Goal: Task Accomplishment & Management: Manage account settings

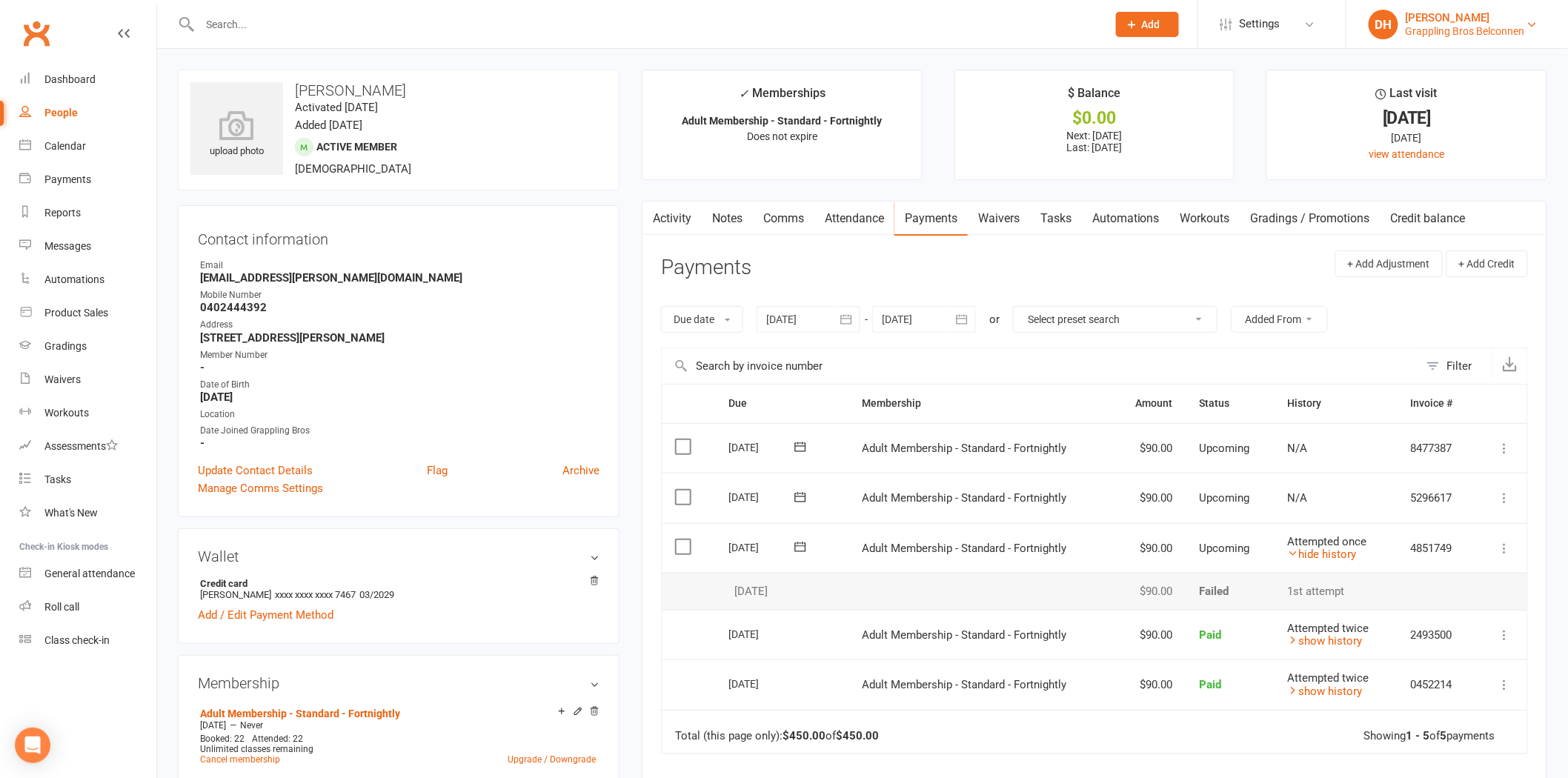
click at [1515, 34] on div "Grappling Bros Belconnen" at bounding box center [1465, 31] width 120 height 13
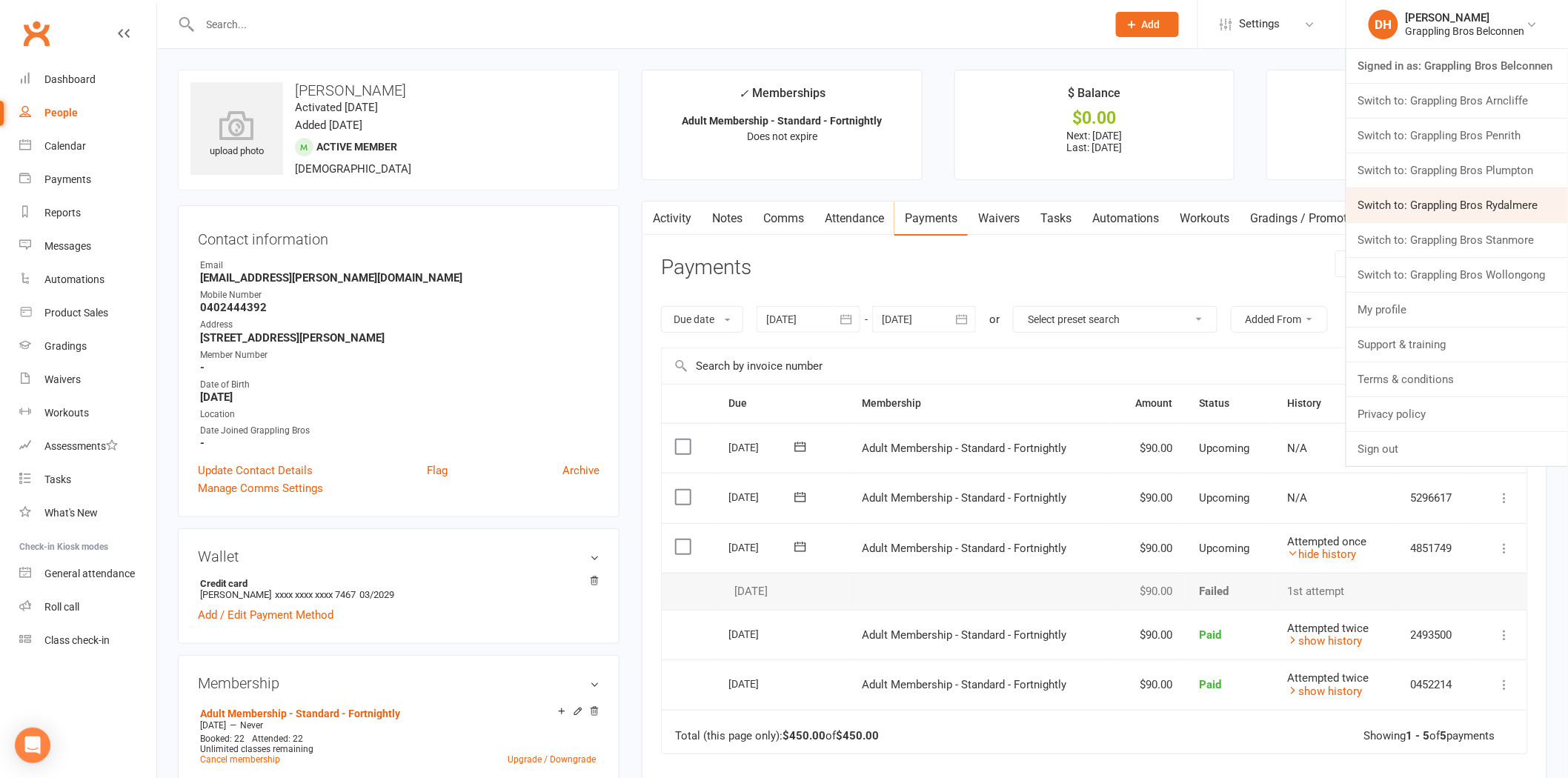
click at [1424, 203] on link "Switch to: Grappling Bros Rydalmere" at bounding box center [1457, 205] width 222 height 34
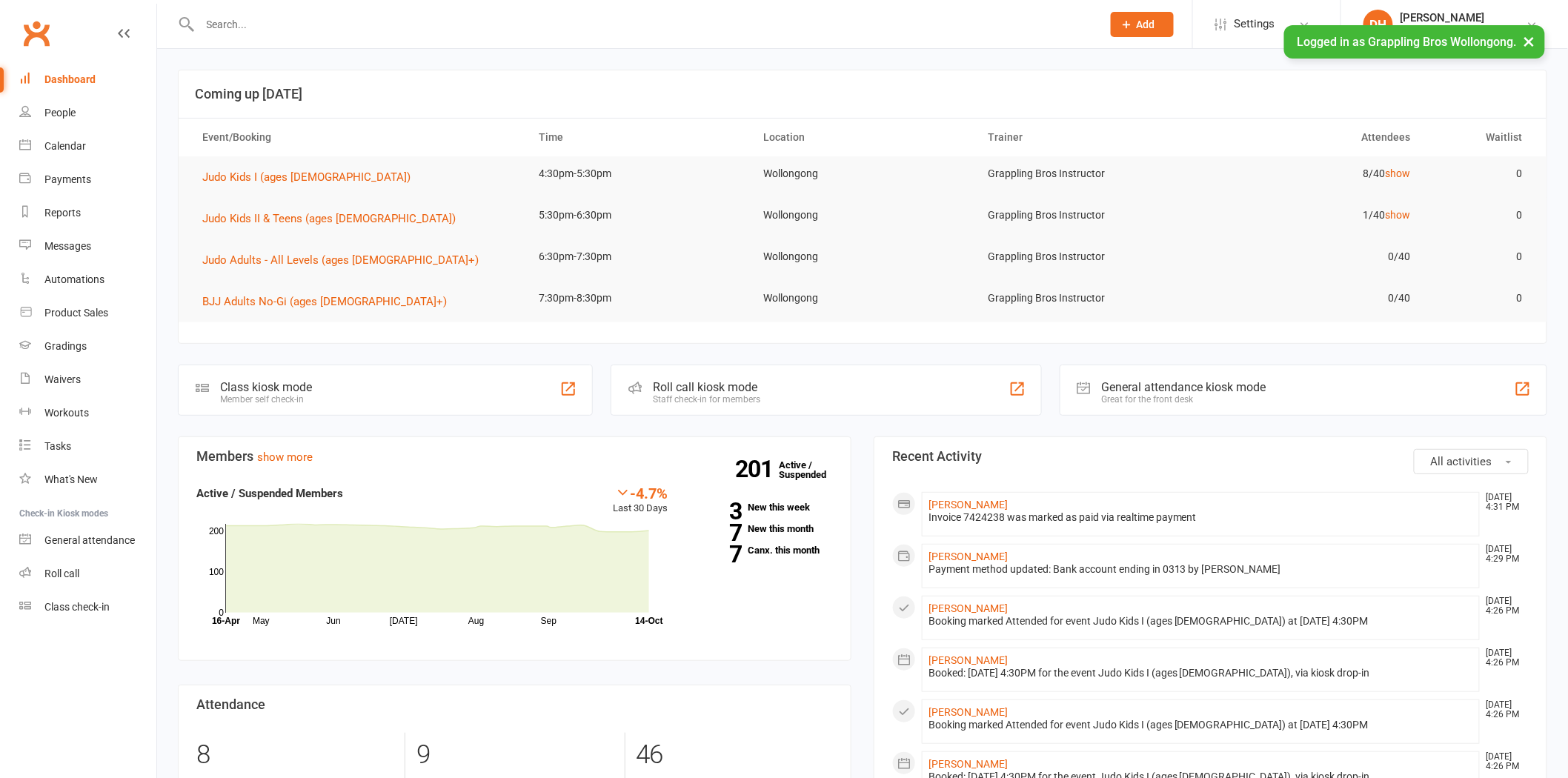
click at [256, 32] on input "text" at bounding box center [644, 25] width 896 height 21
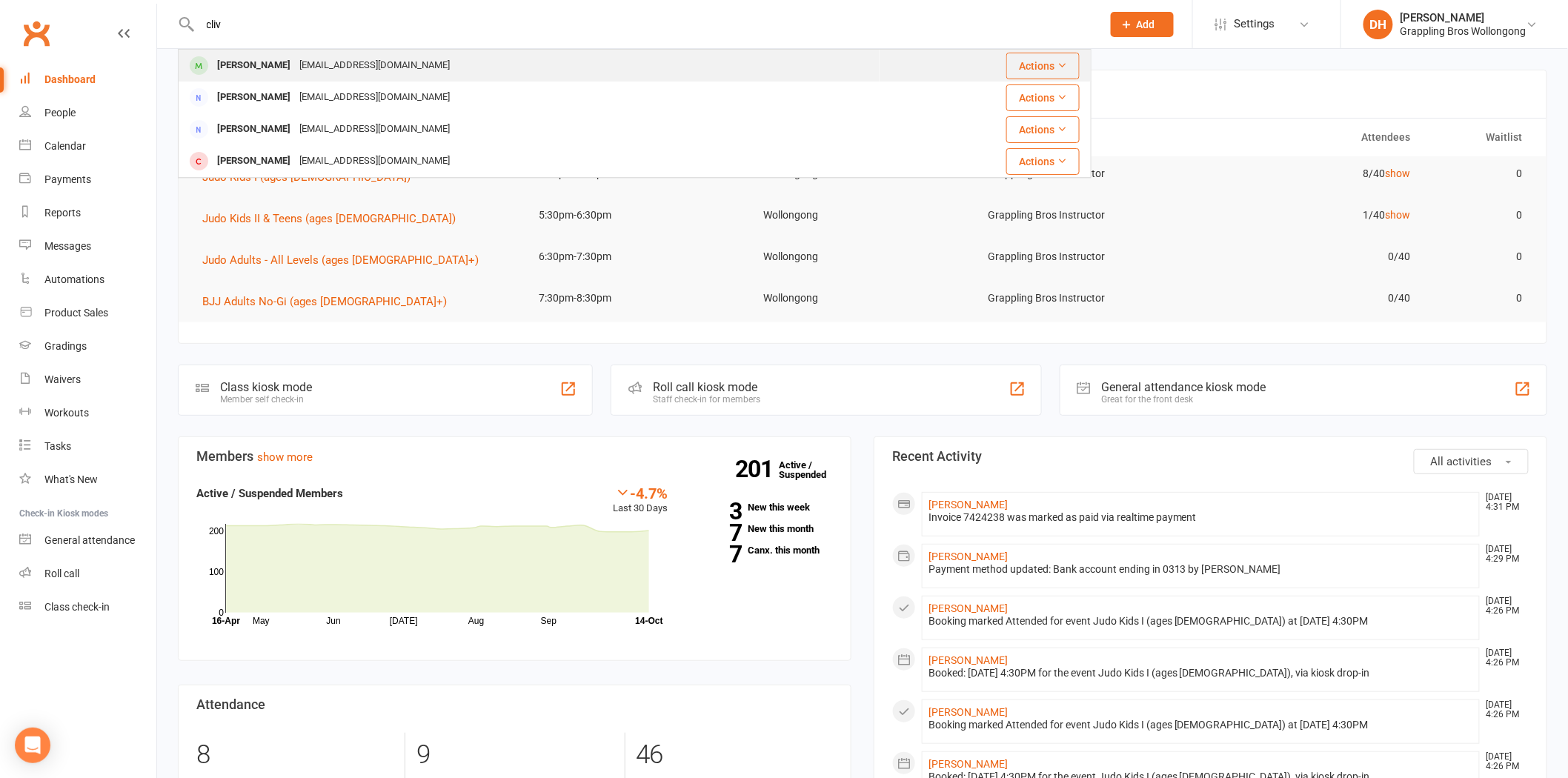
type input "cliv"
click at [272, 57] on div "Clive Collins" at bounding box center [254, 65] width 82 height 21
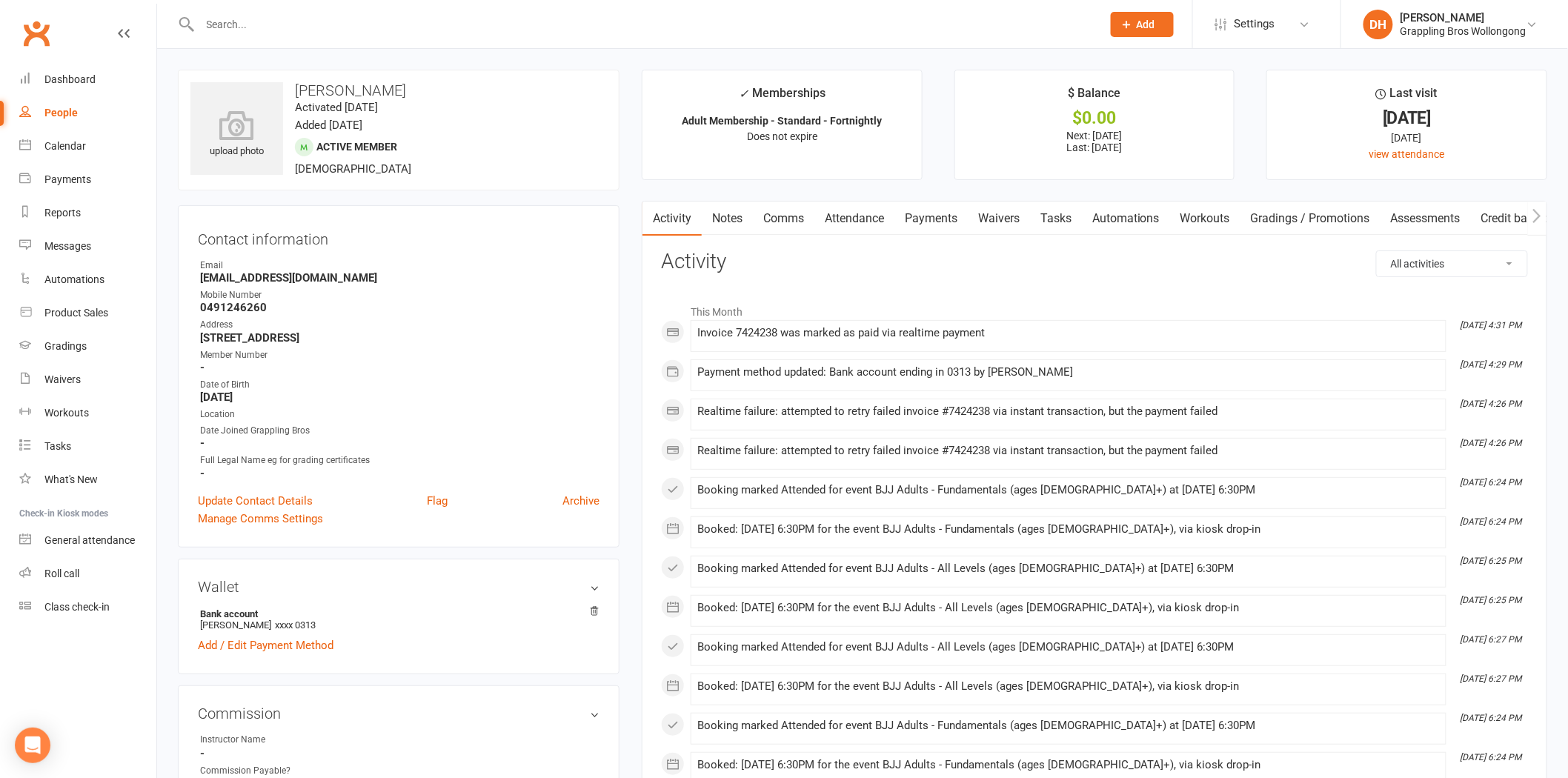
click at [928, 212] on link "Payments" at bounding box center [931, 218] width 74 height 34
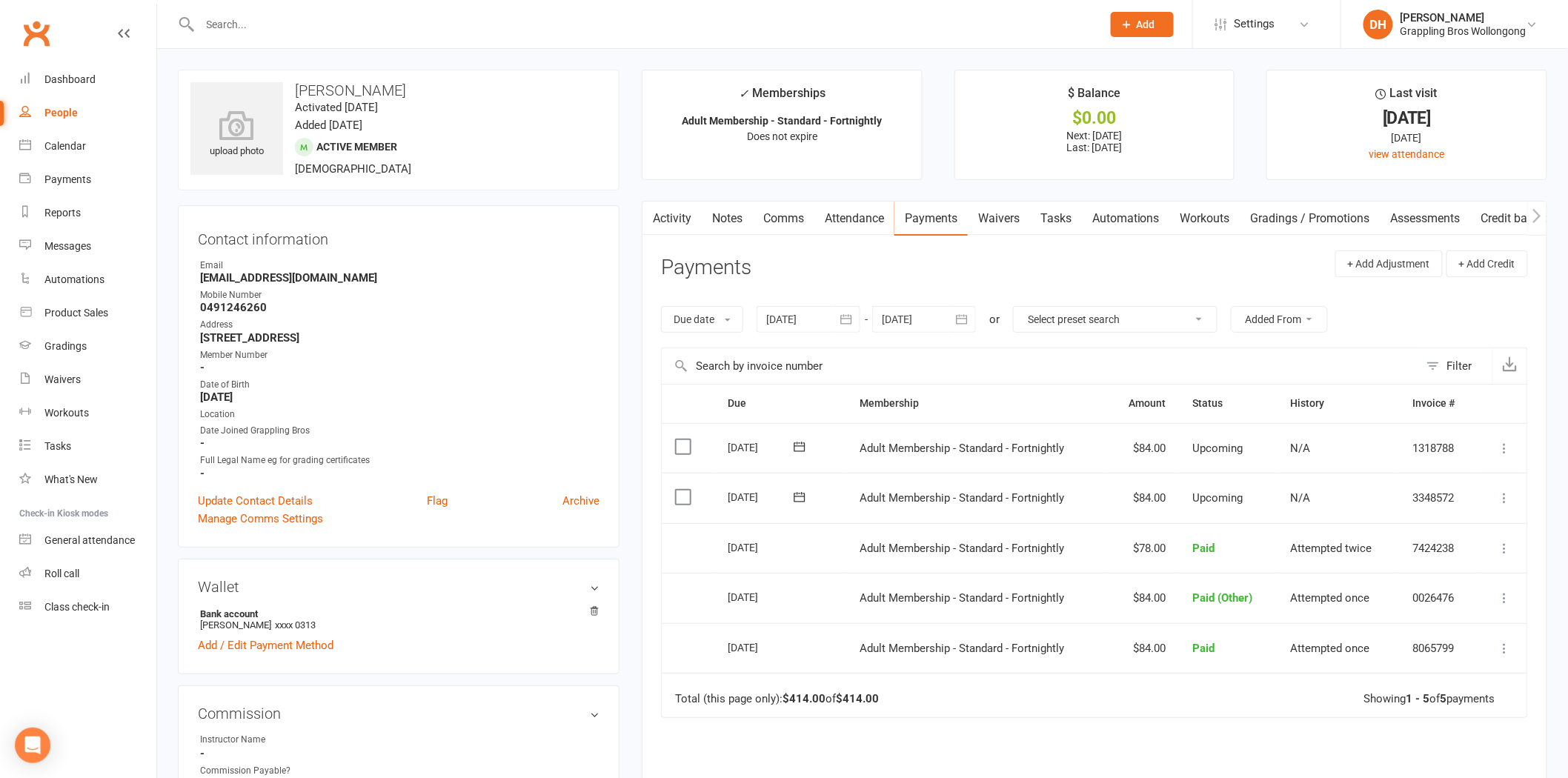
click at [679, 219] on link "Activity" at bounding box center [672, 218] width 59 height 34
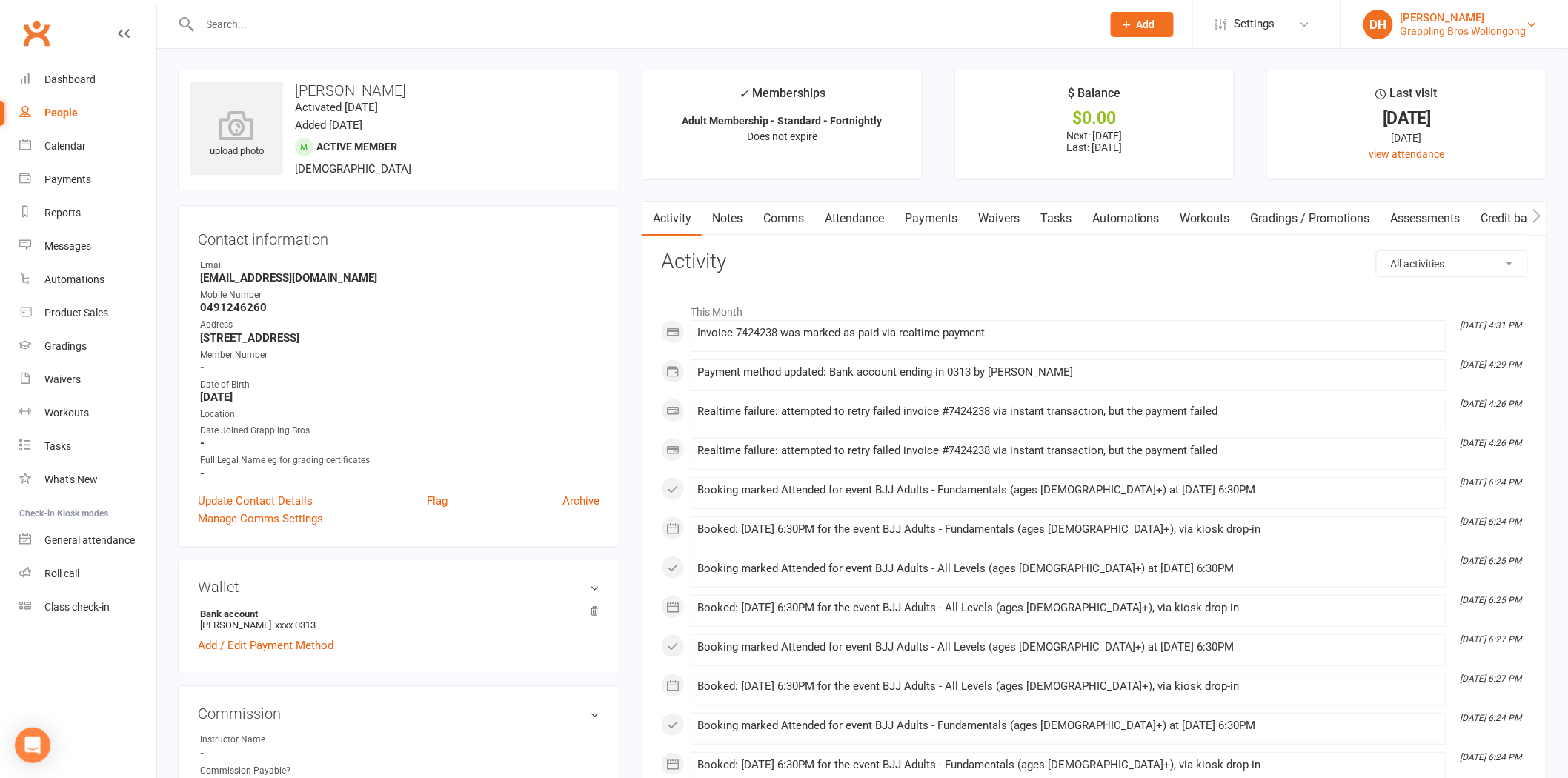
click at [1500, 28] on div "Grappling Bros Wollongong" at bounding box center [1463, 31] width 126 height 13
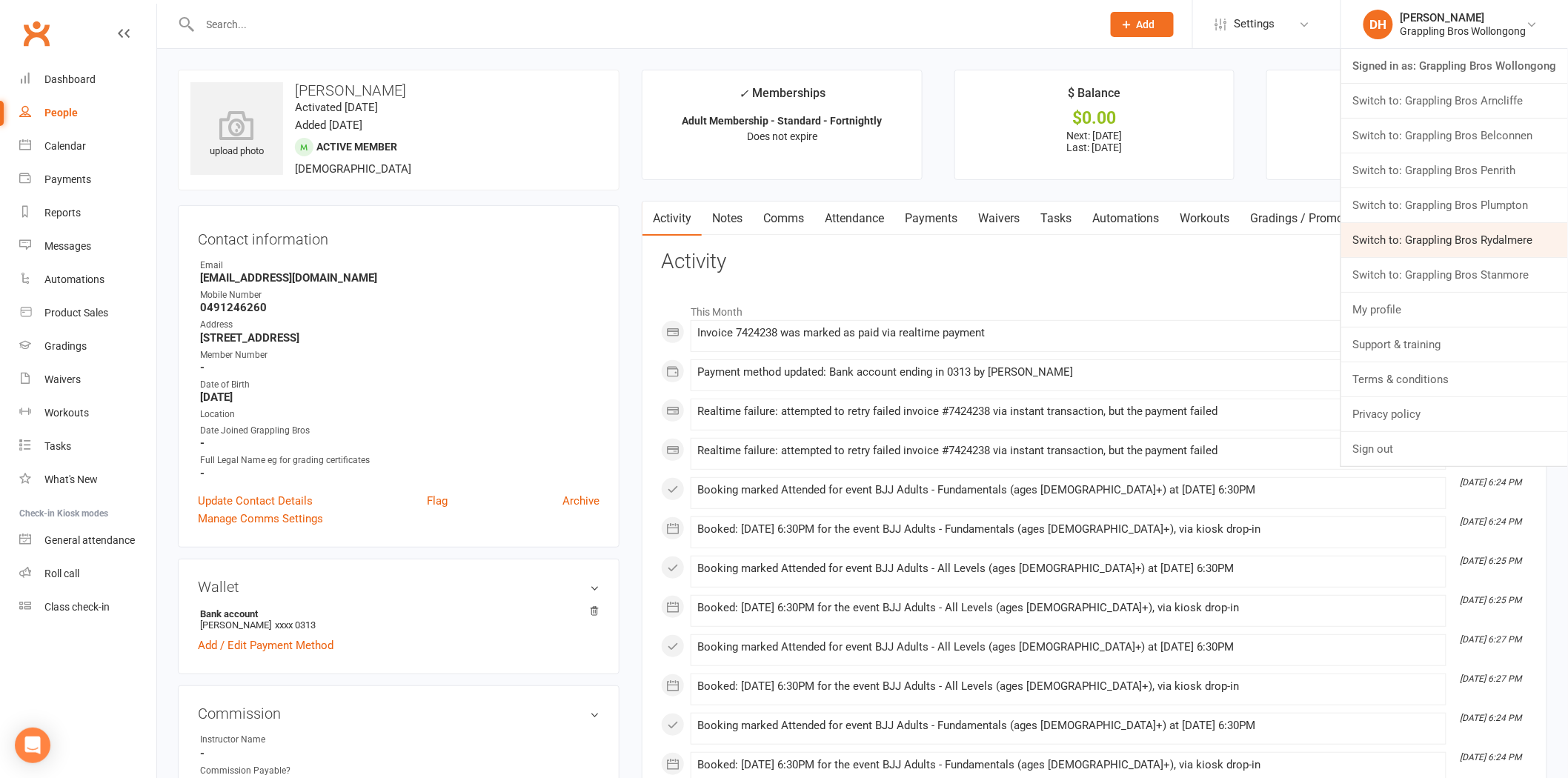
click at [1467, 236] on link "Switch to: Grappling Bros Rydalmere" at bounding box center [1454, 240] width 226 height 34
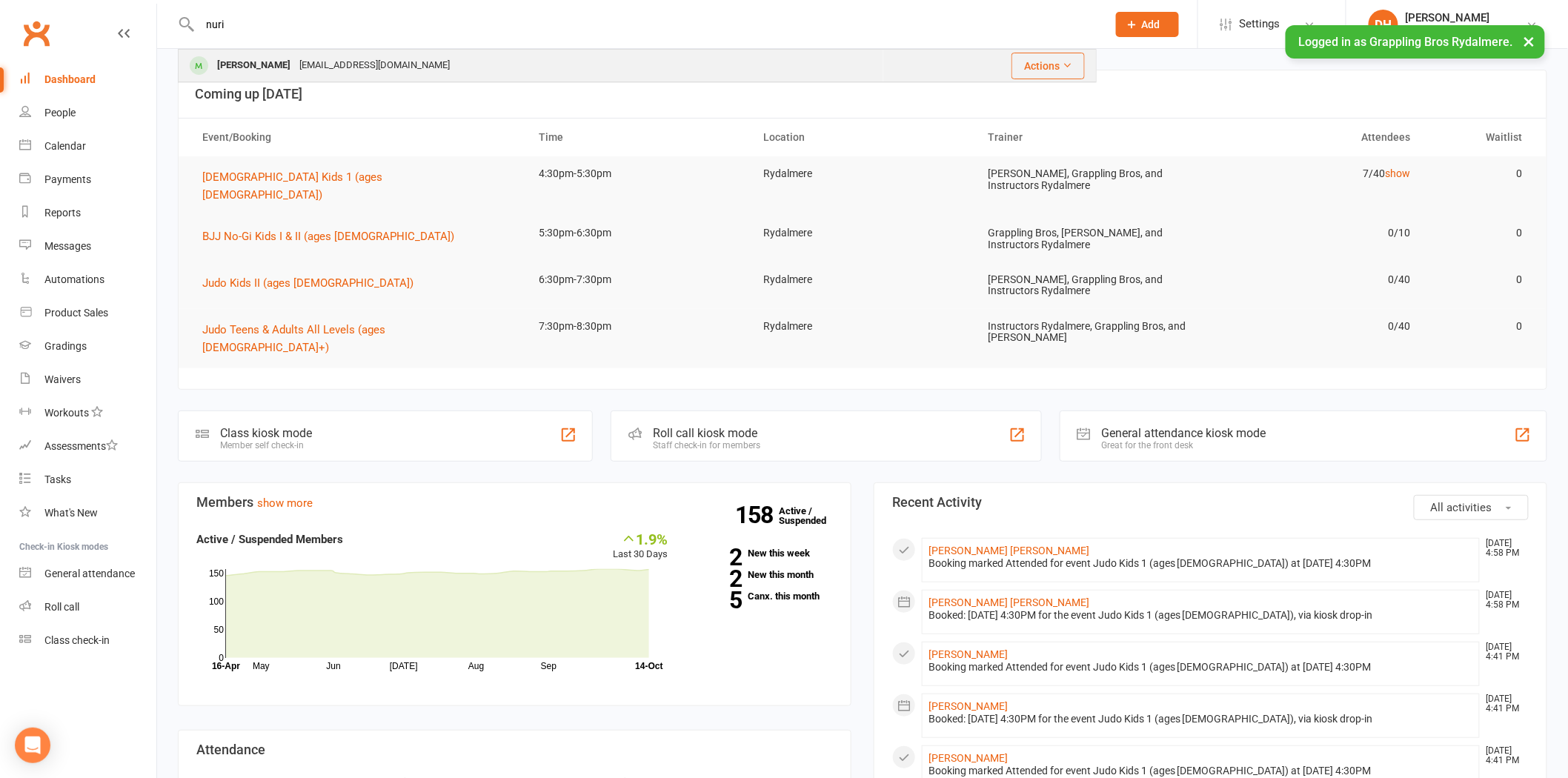
type input "nuri"
click at [321, 59] on div "[EMAIL_ADDRESS][DOMAIN_NAME]" at bounding box center [374, 65] width 159 height 21
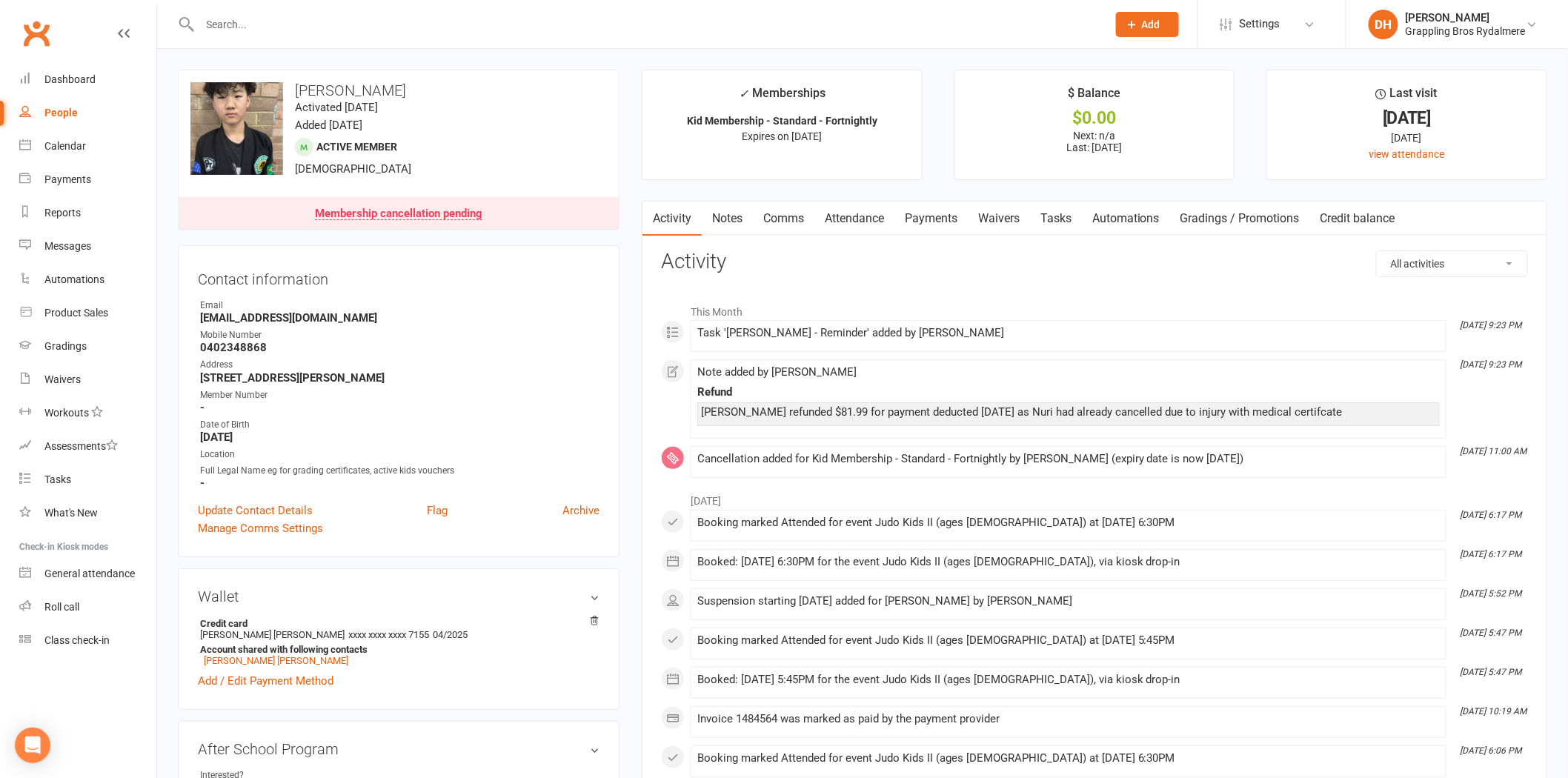
click at [927, 211] on link "Payments" at bounding box center [931, 218] width 74 height 34
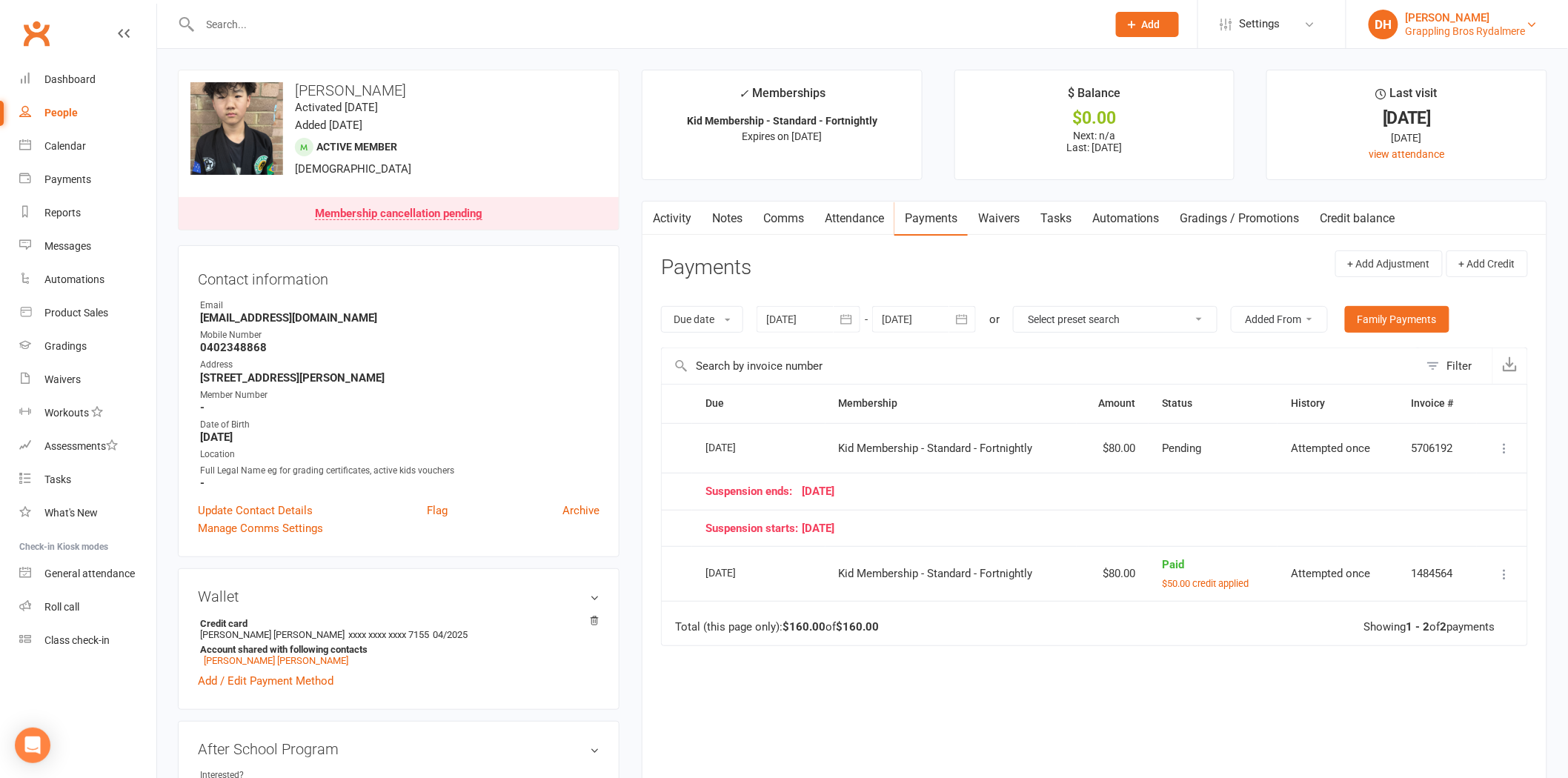
click at [1437, 25] on div "Grappling Bros Rydalmere" at bounding box center [1466, 31] width 120 height 13
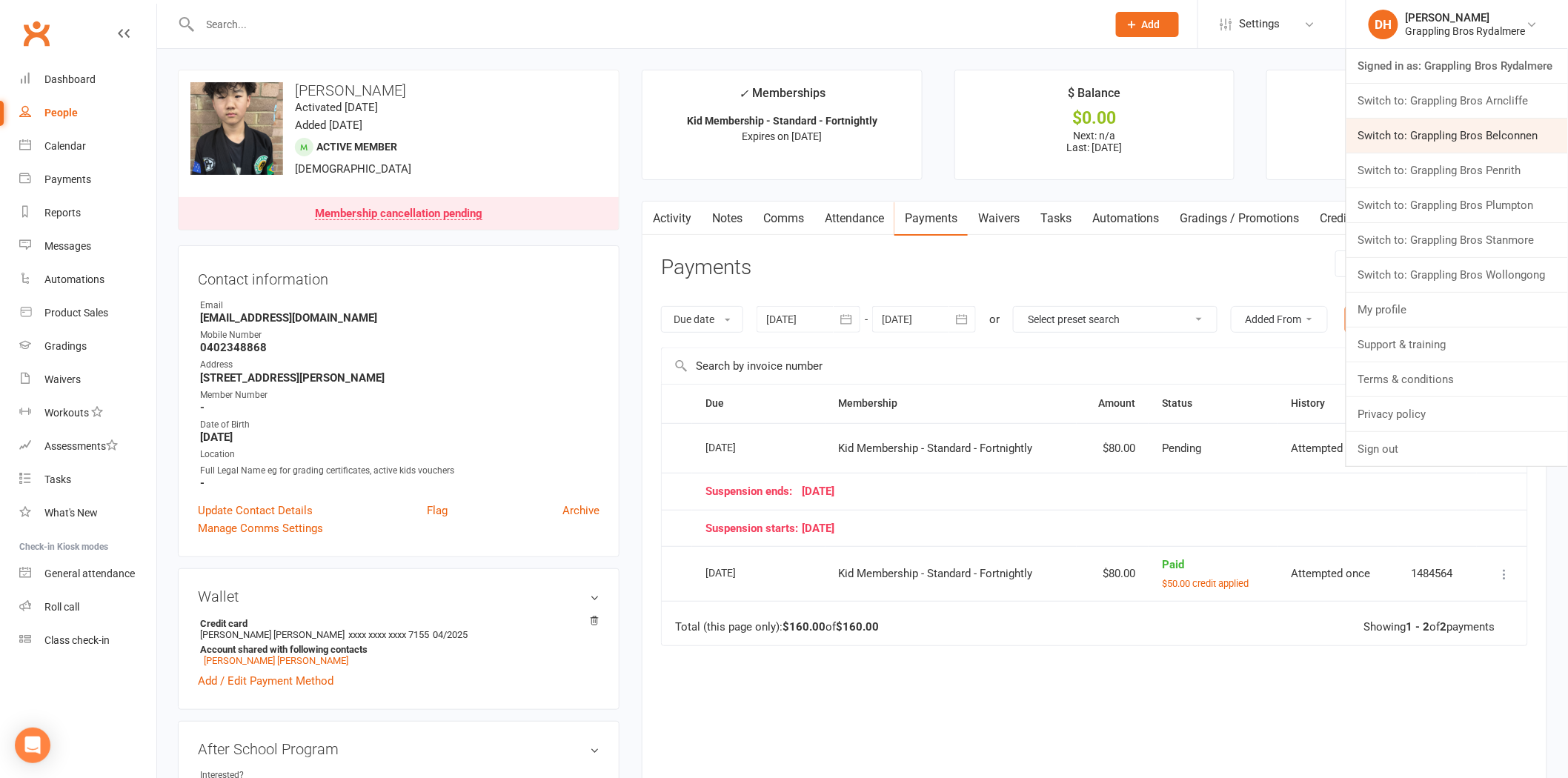
click at [1444, 120] on link "Switch to: Grappling Bros Belconnen" at bounding box center [1457, 135] width 222 height 34
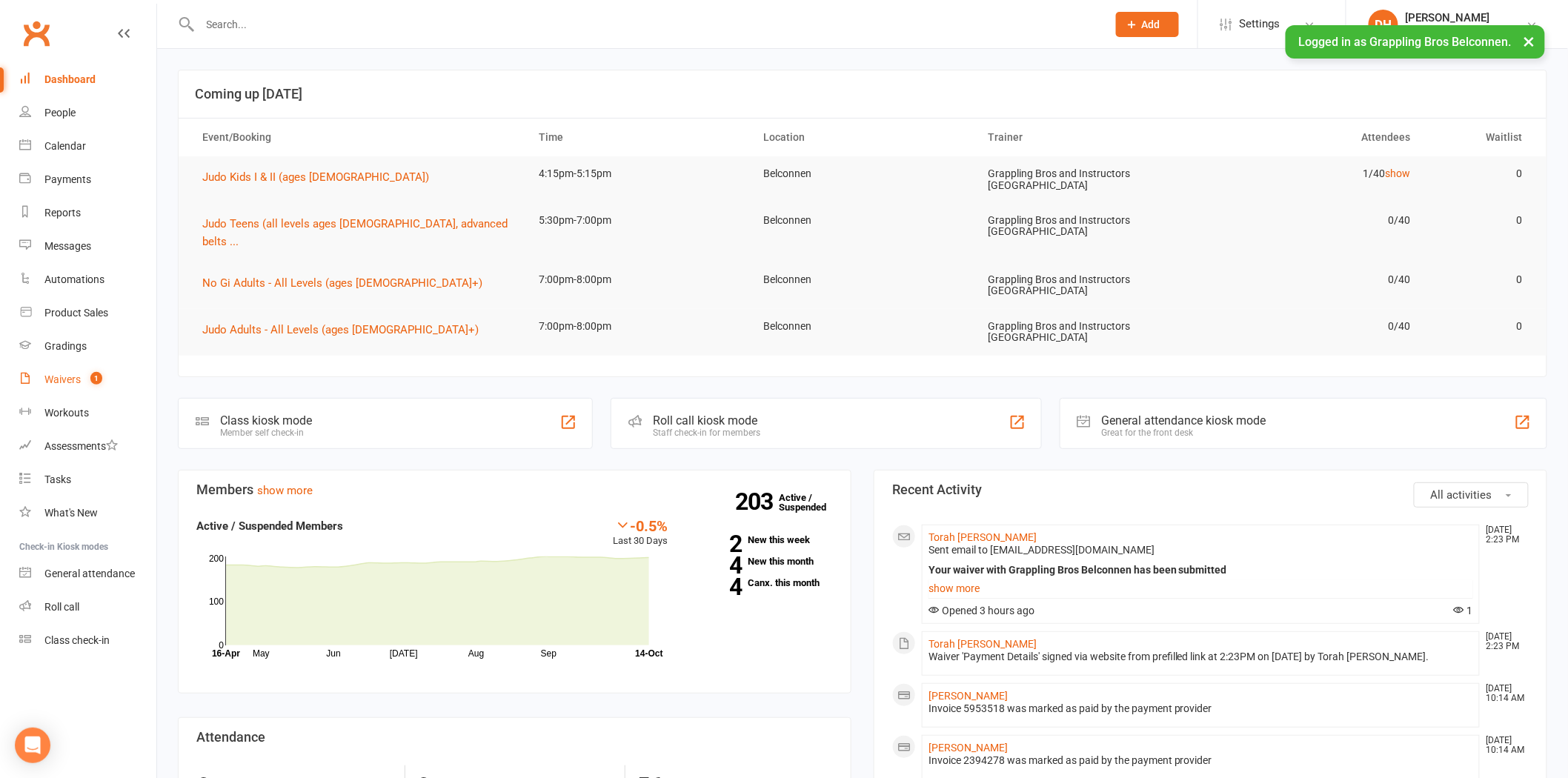
click at [85, 380] on count-badge "1" at bounding box center [93, 379] width 19 height 12
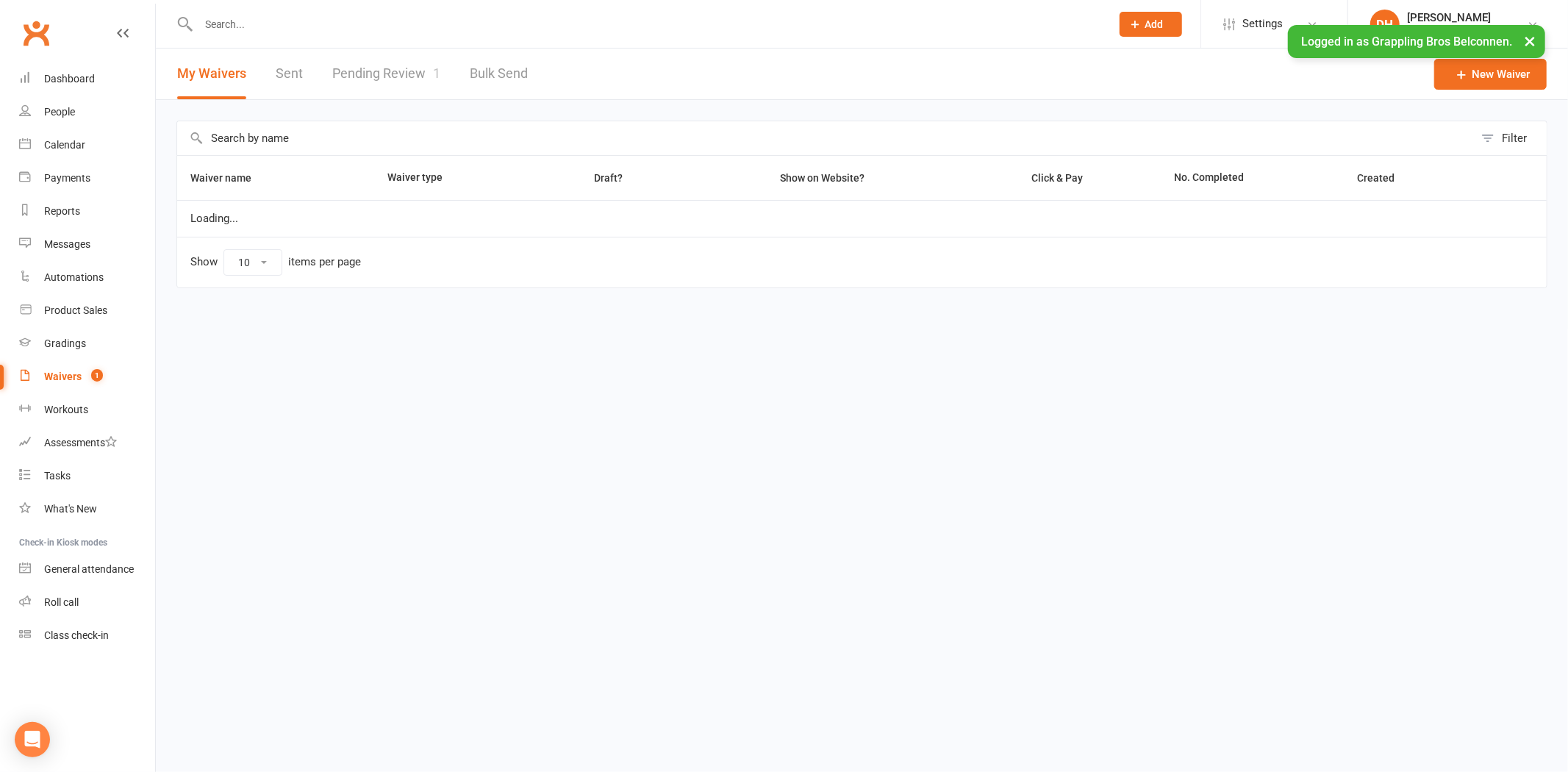
click at [380, 69] on link "Pending Review 1" at bounding box center [386, 74] width 108 height 51
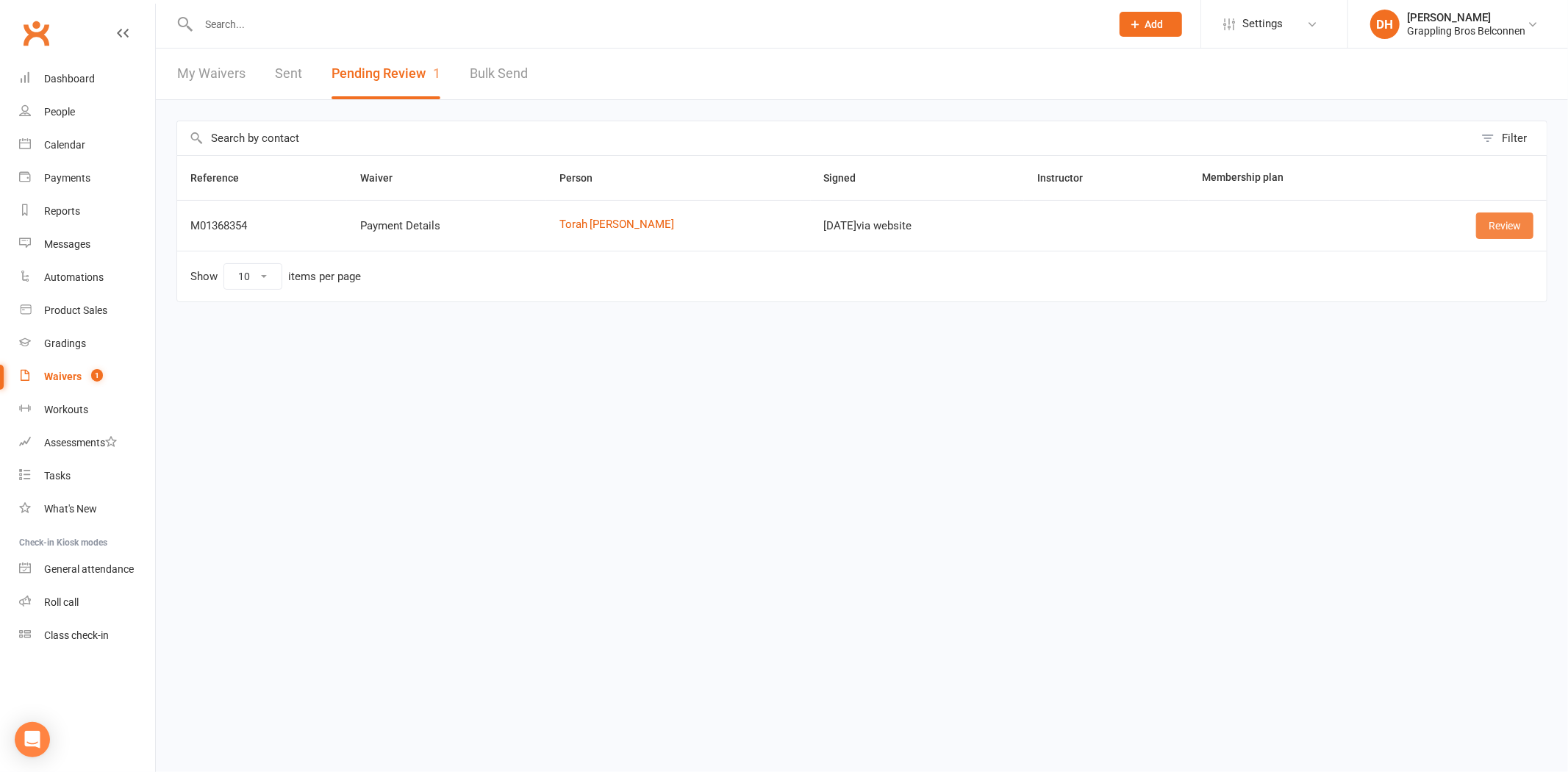
click at [1504, 215] on link "Review" at bounding box center [1504, 226] width 57 height 27
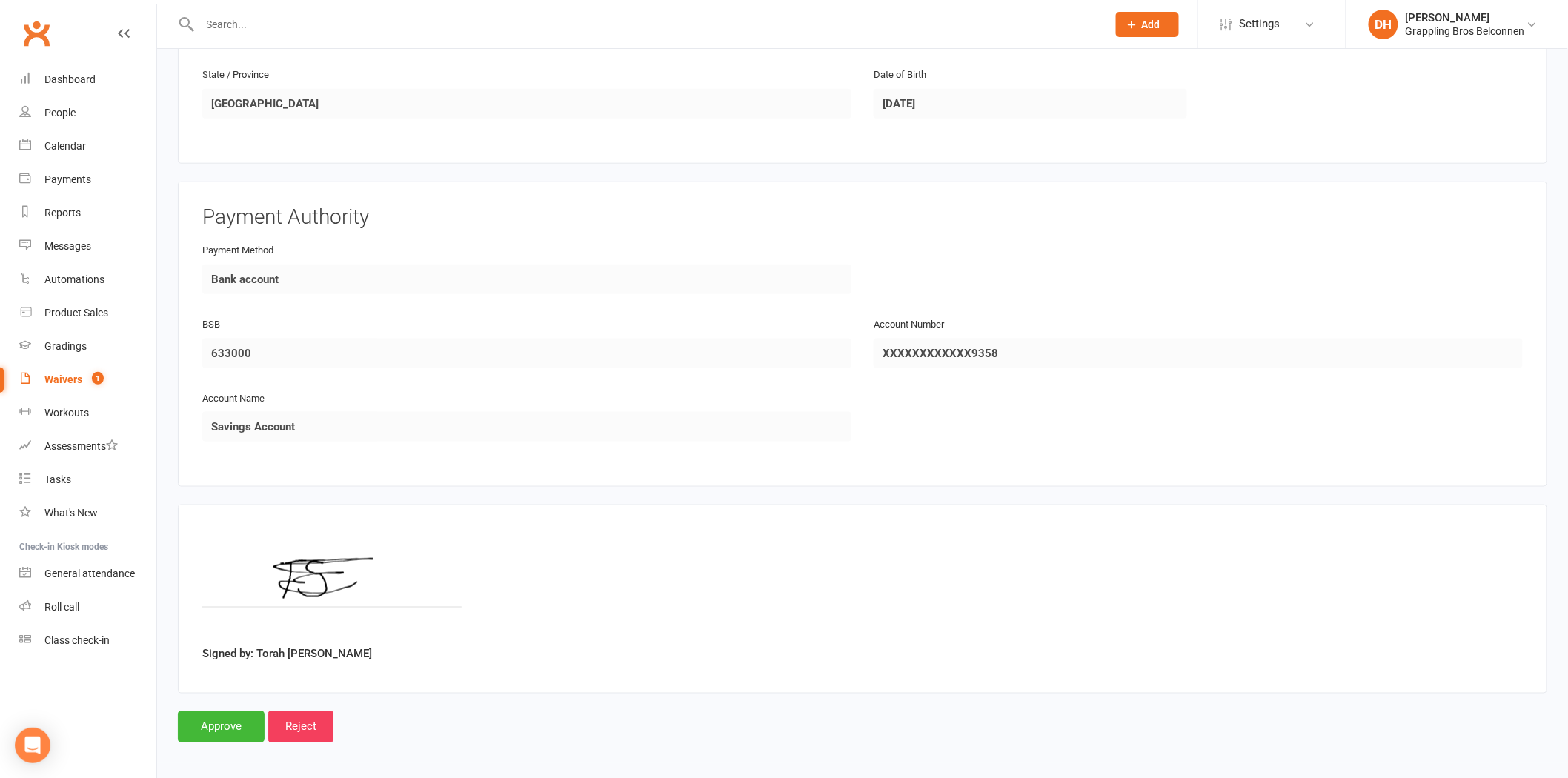
scroll to position [549, 0]
click at [234, 714] on input "Approve" at bounding box center [222, 723] width 87 height 31
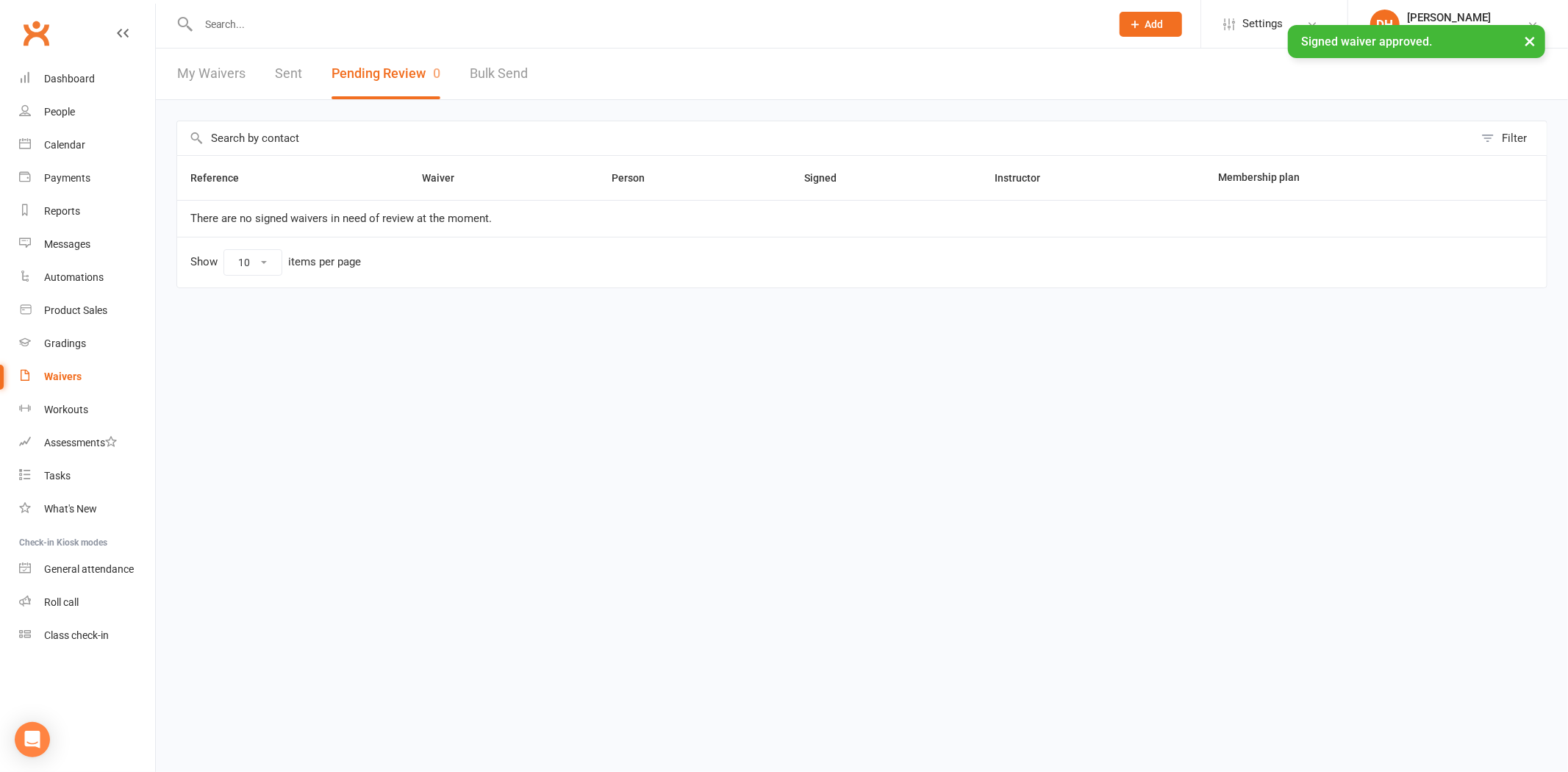
click at [294, 18] on input "text" at bounding box center [647, 24] width 906 height 20
type input "torah"
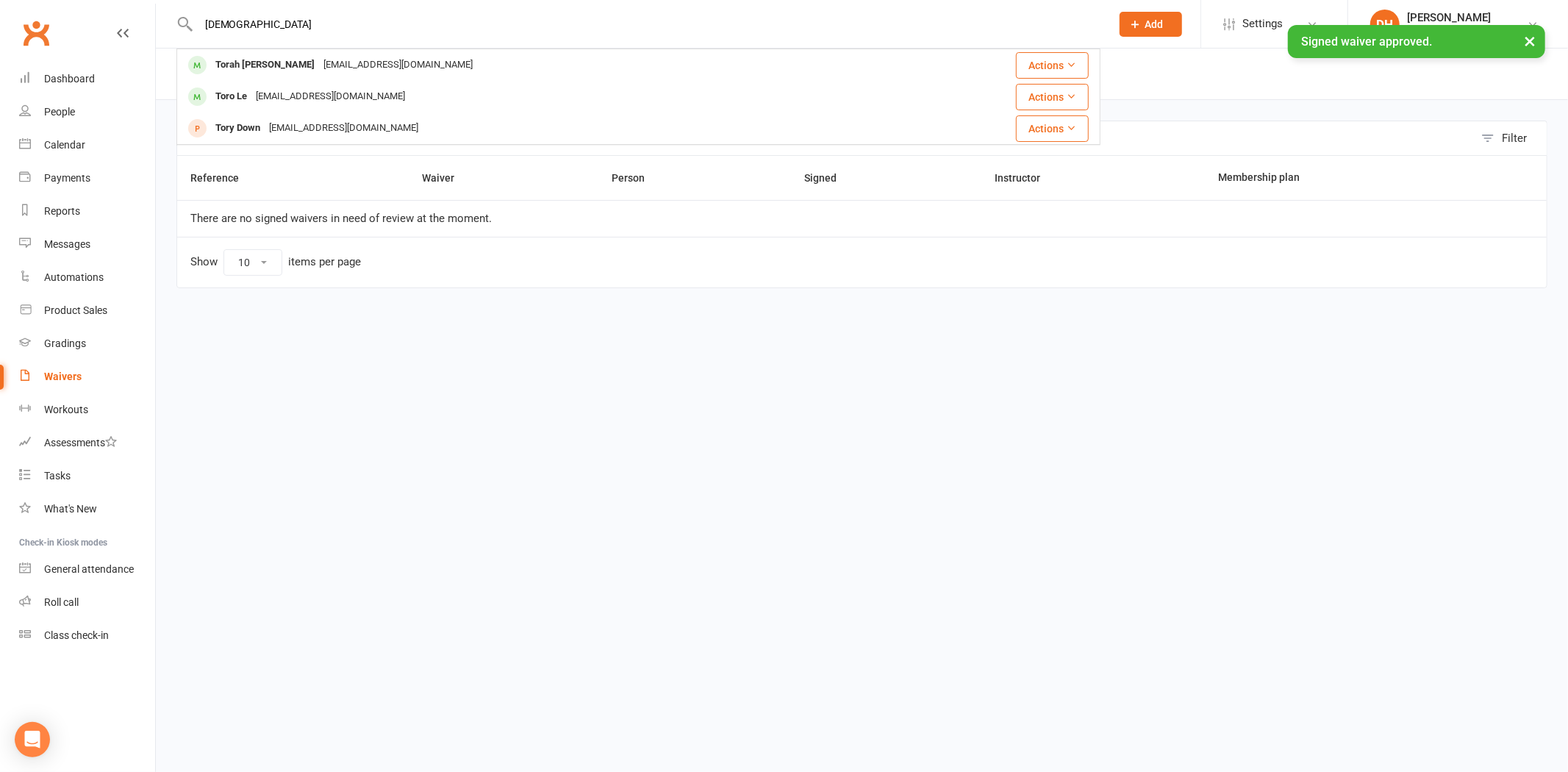
click at [294, 25] on div "× Signed waiver approved." at bounding box center [774, 25] width 1549 height 0
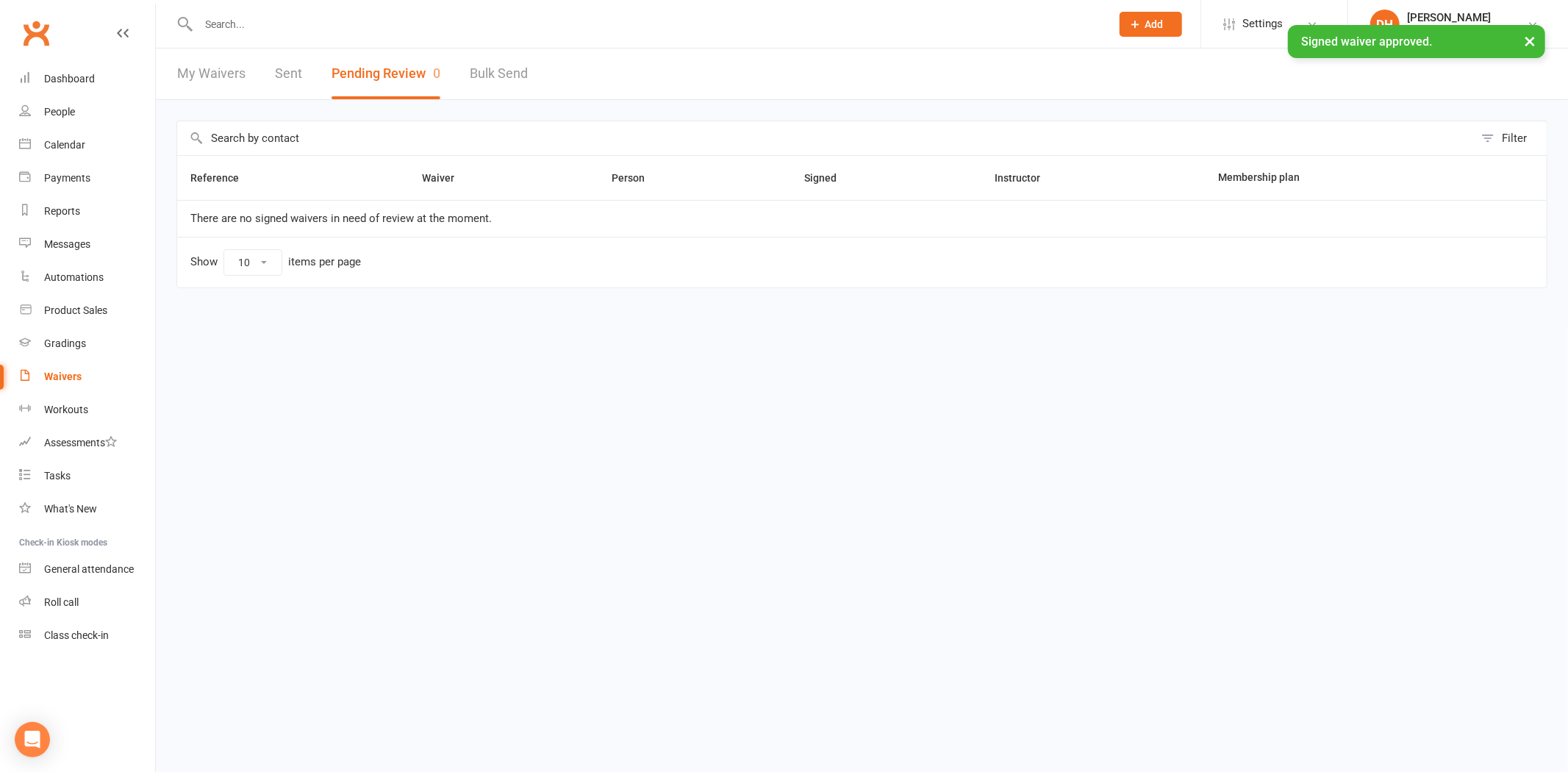
click at [290, 66] on link "Sent" at bounding box center [288, 74] width 27 height 51
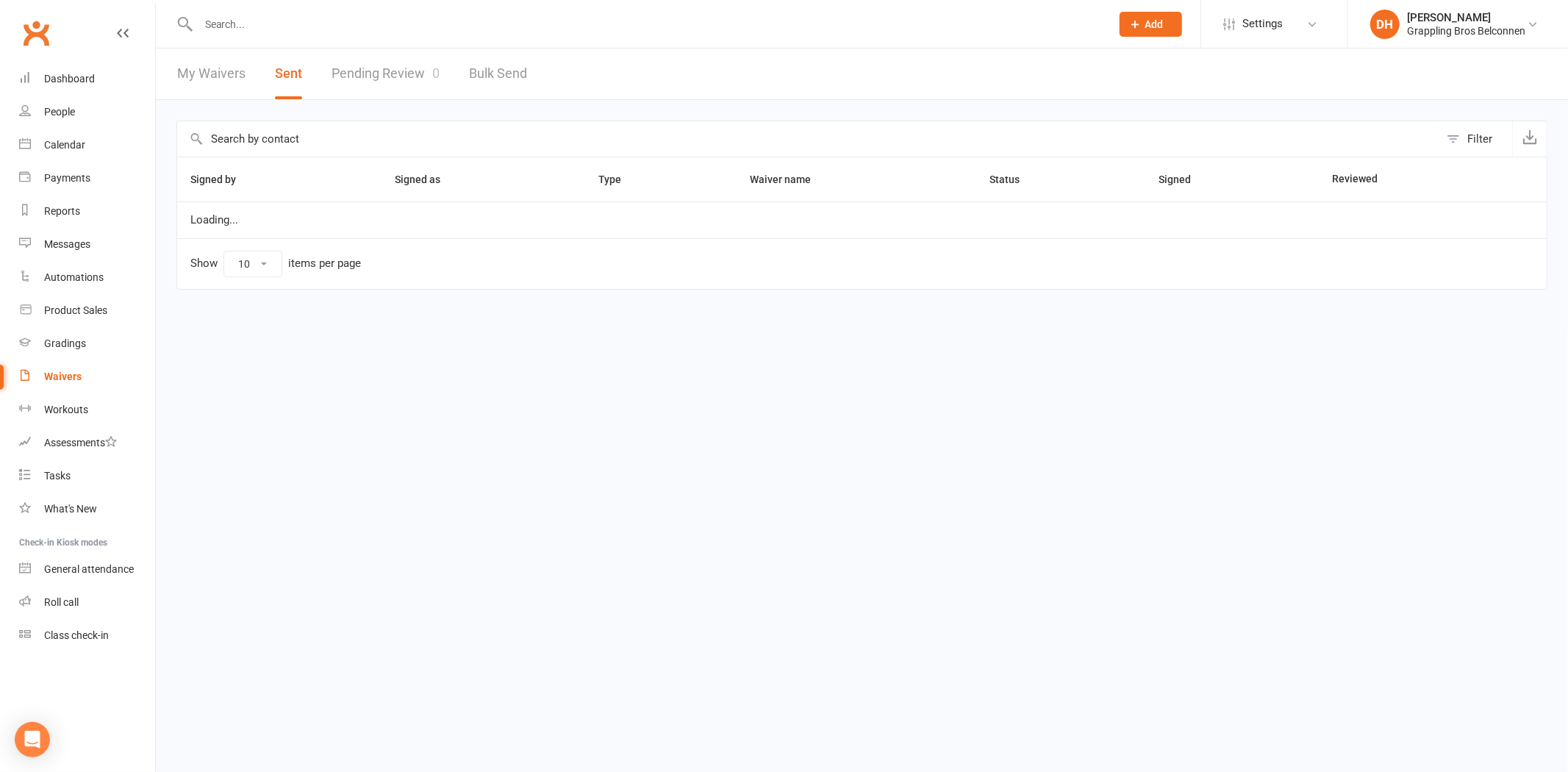
click at [278, 35] on div at bounding box center [638, 24] width 924 height 48
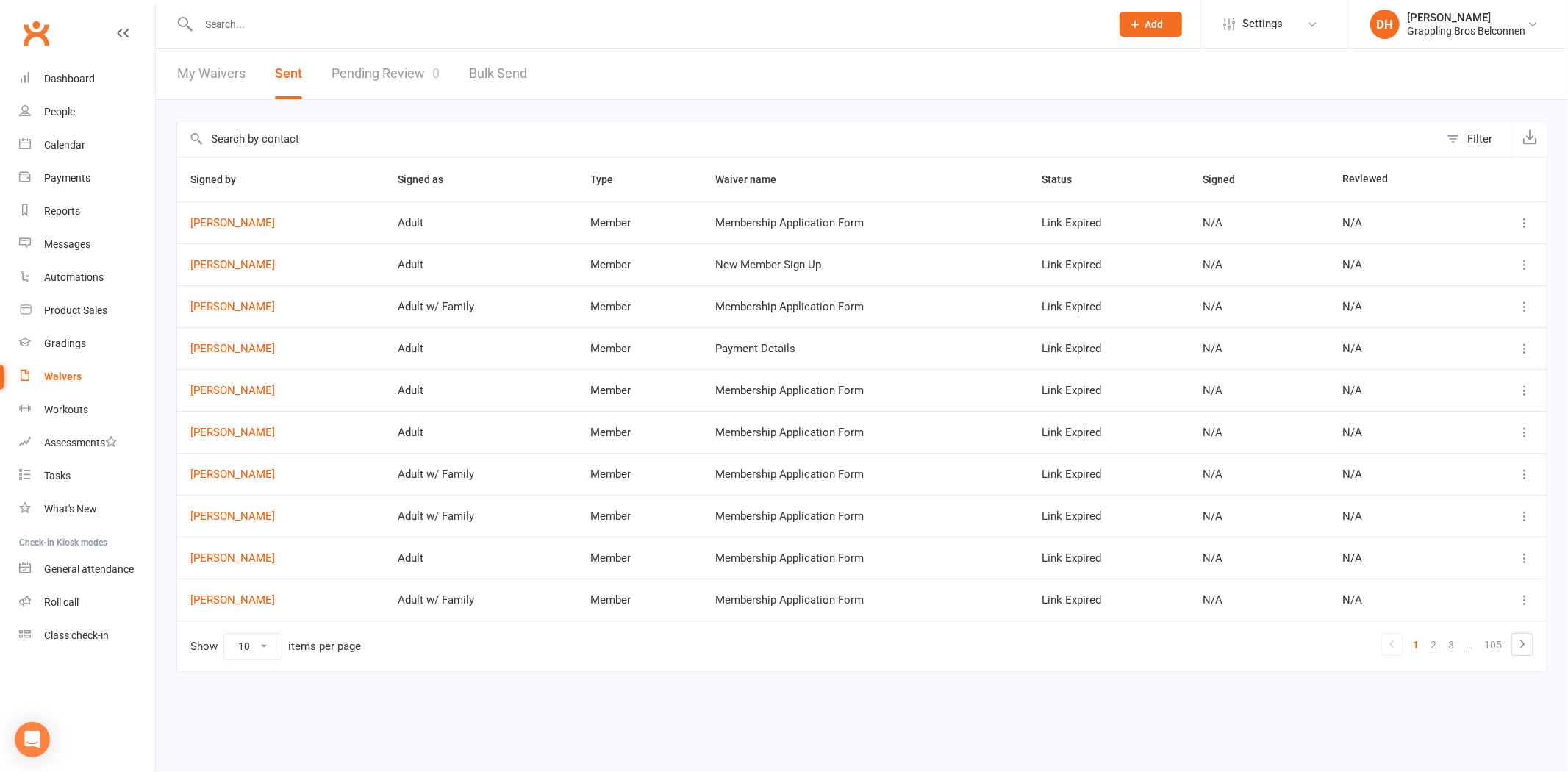
click at [276, 19] on input "text" at bounding box center [647, 24] width 906 height 20
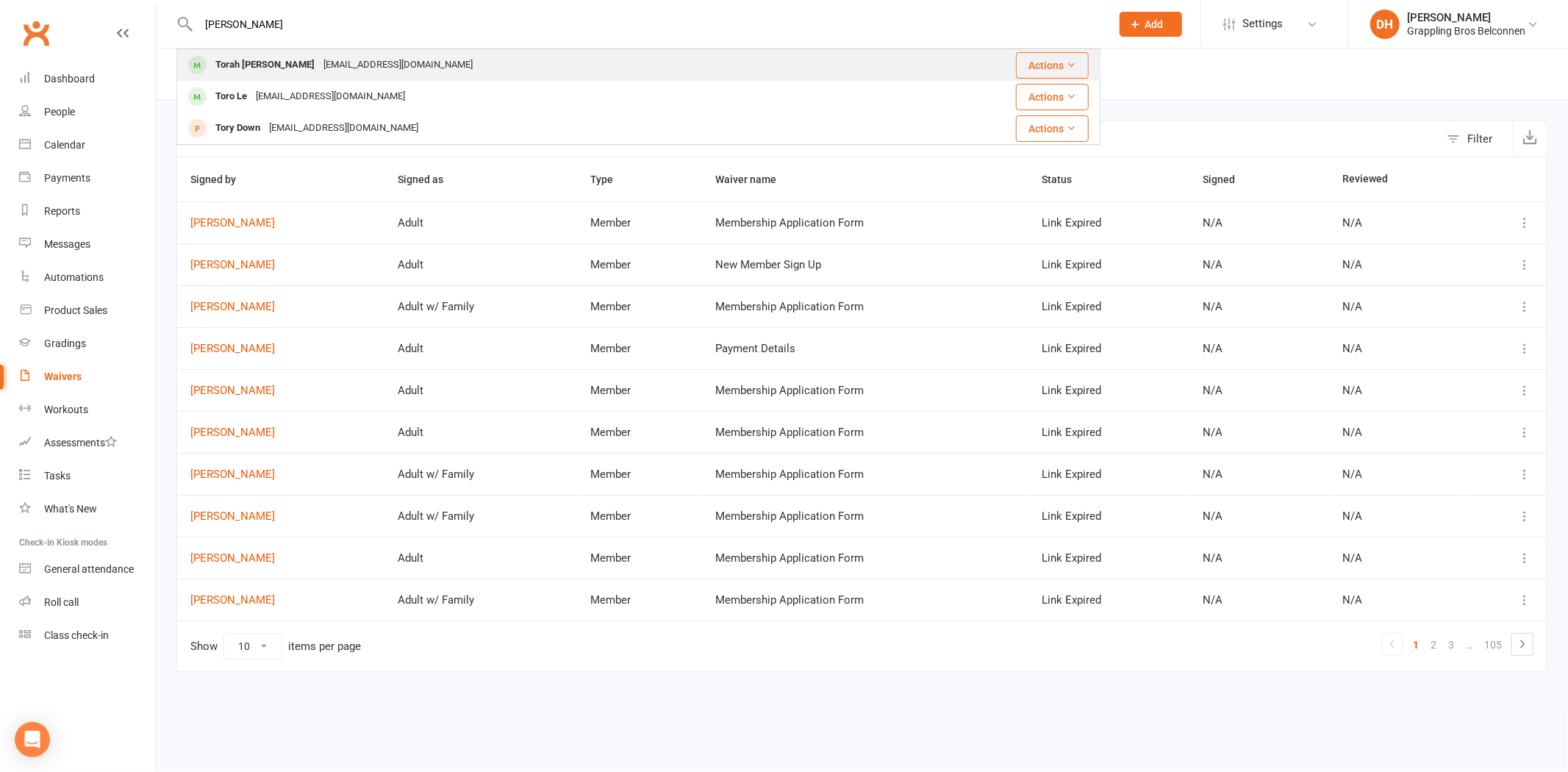
type input "toran"
click at [319, 71] on div "tjsolari@gmail.com" at bounding box center [397, 64] width 158 height 21
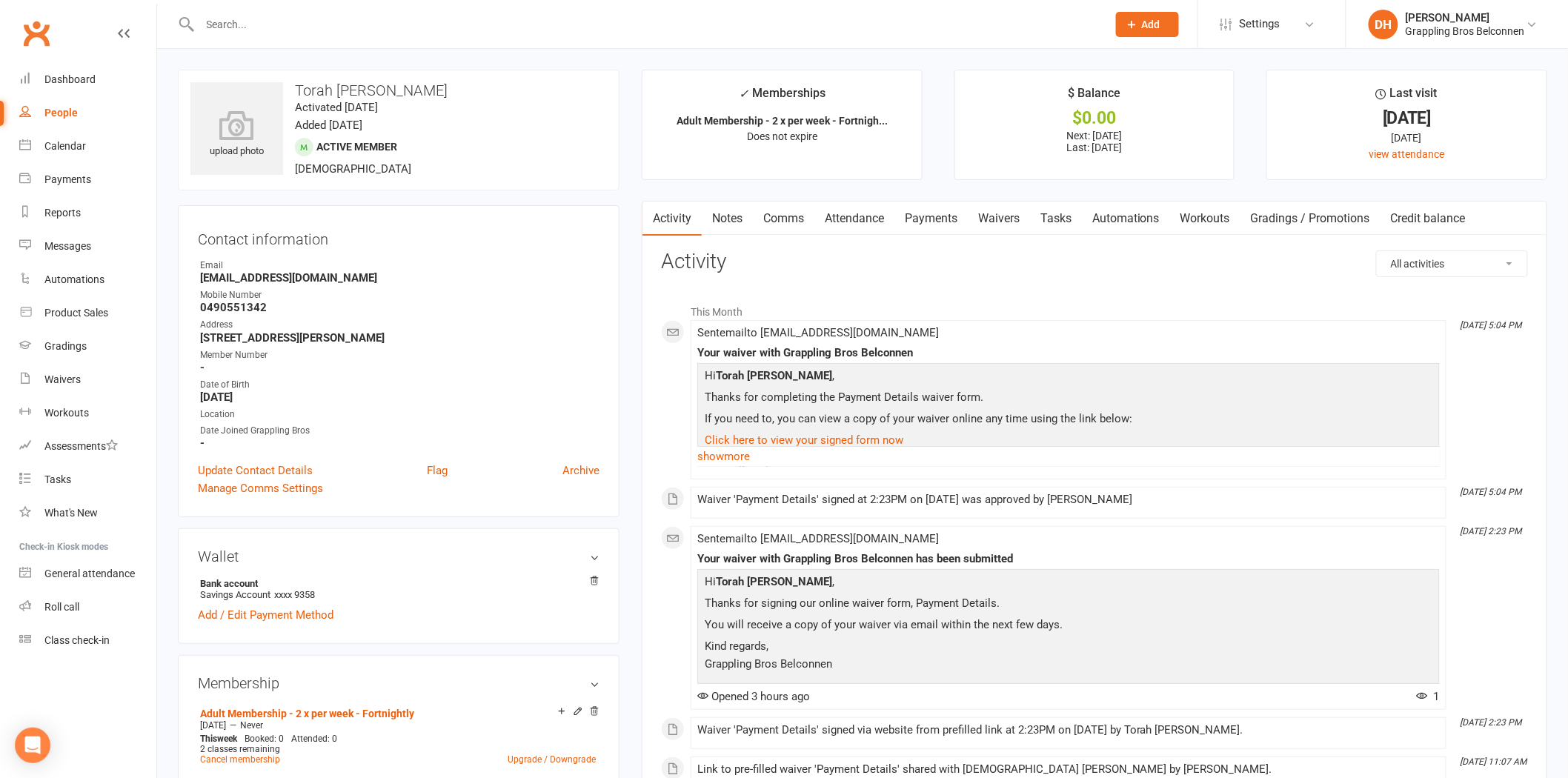
click at [941, 219] on link "Payments" at bounding box center [931, 218] width 74 height 34
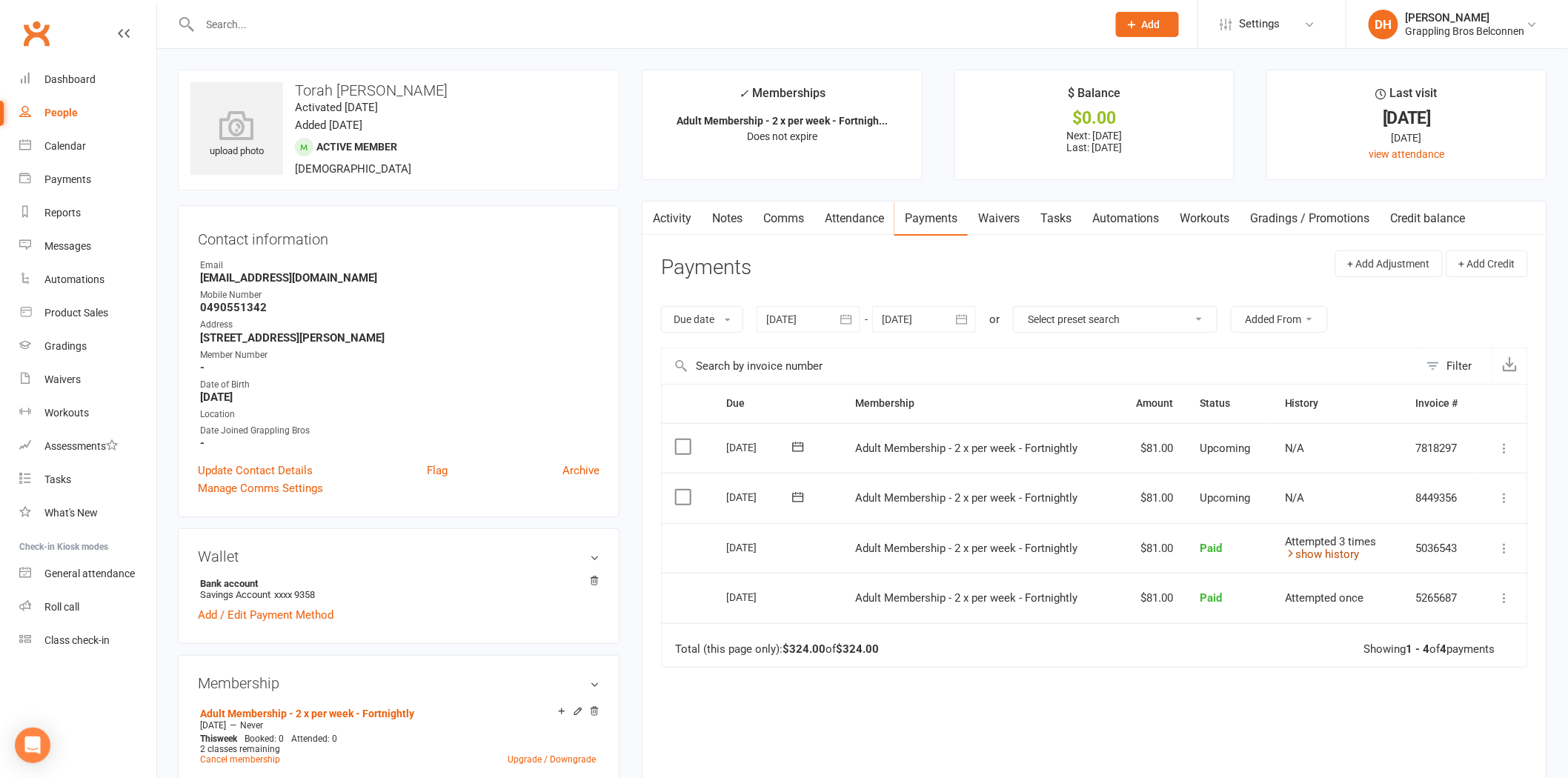
click at [1330, 558] on link "show history" at bounding box center [1322, 554] width 75 height 13
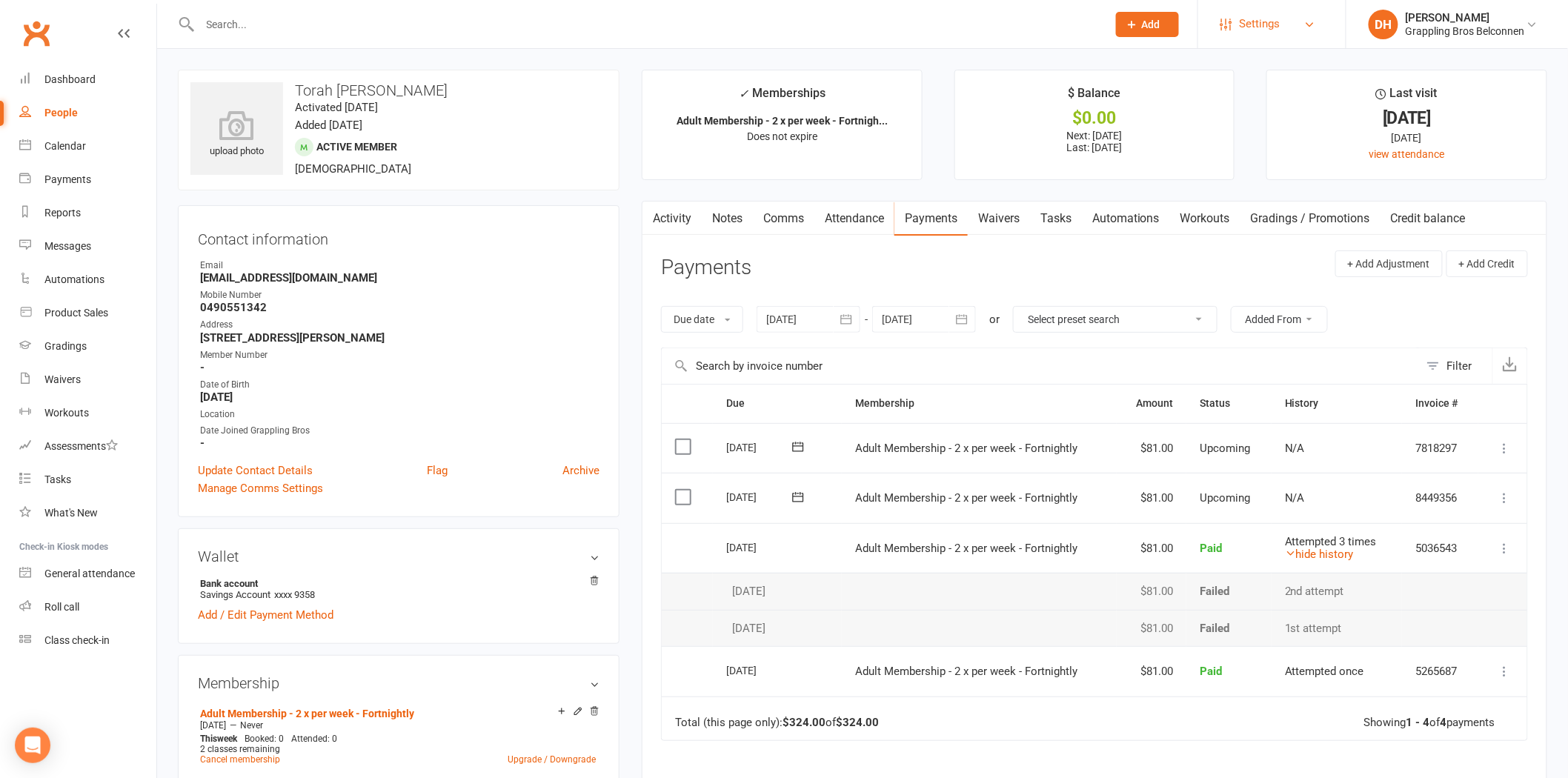
click at [1289, 18] on link "Settings" at bounding box center [1272, 24] width 103 height 33
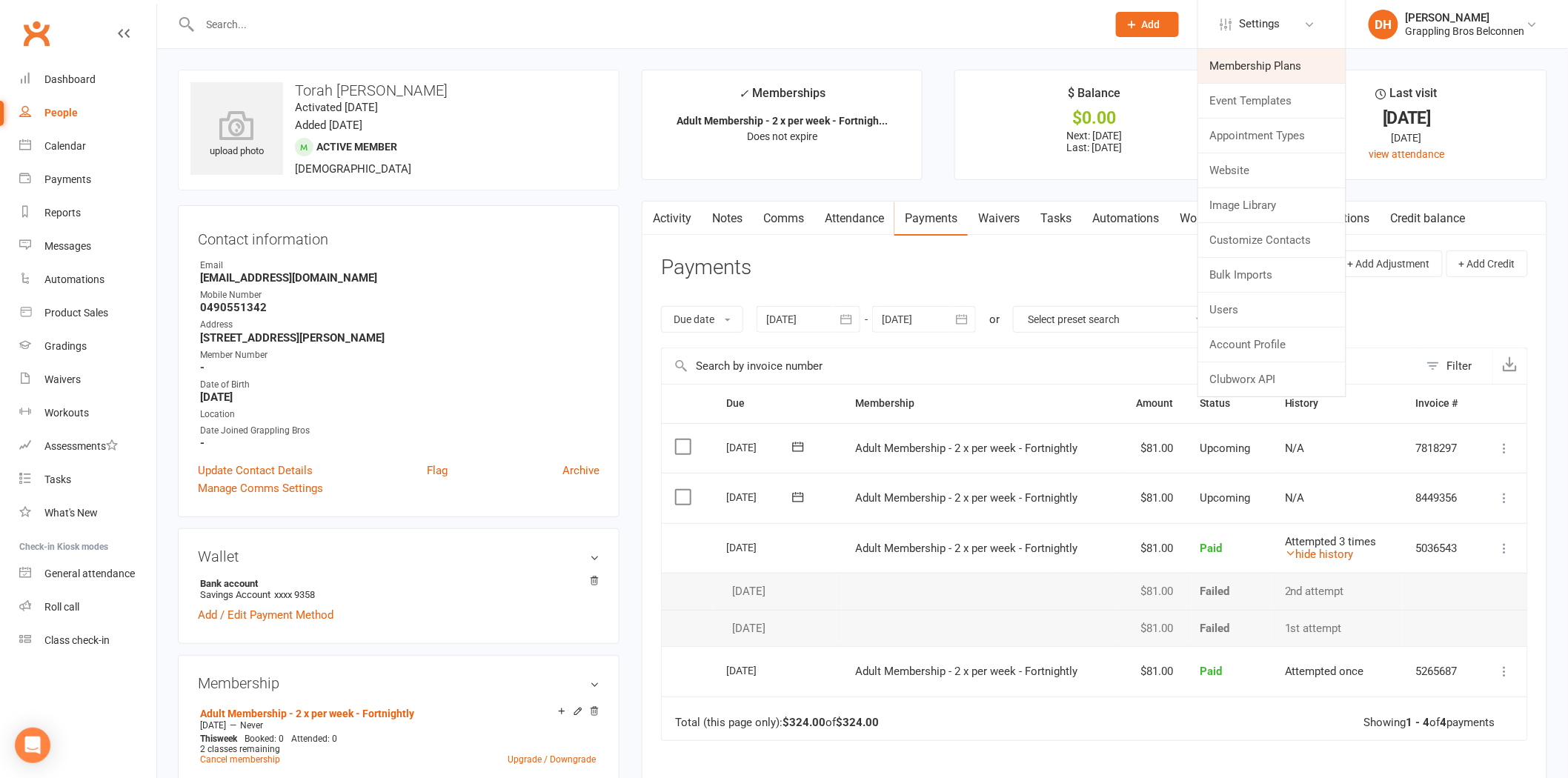
click at [1283, 62] on link "Membership Plans" at bounding box center [1272, 66] width 147 height 34
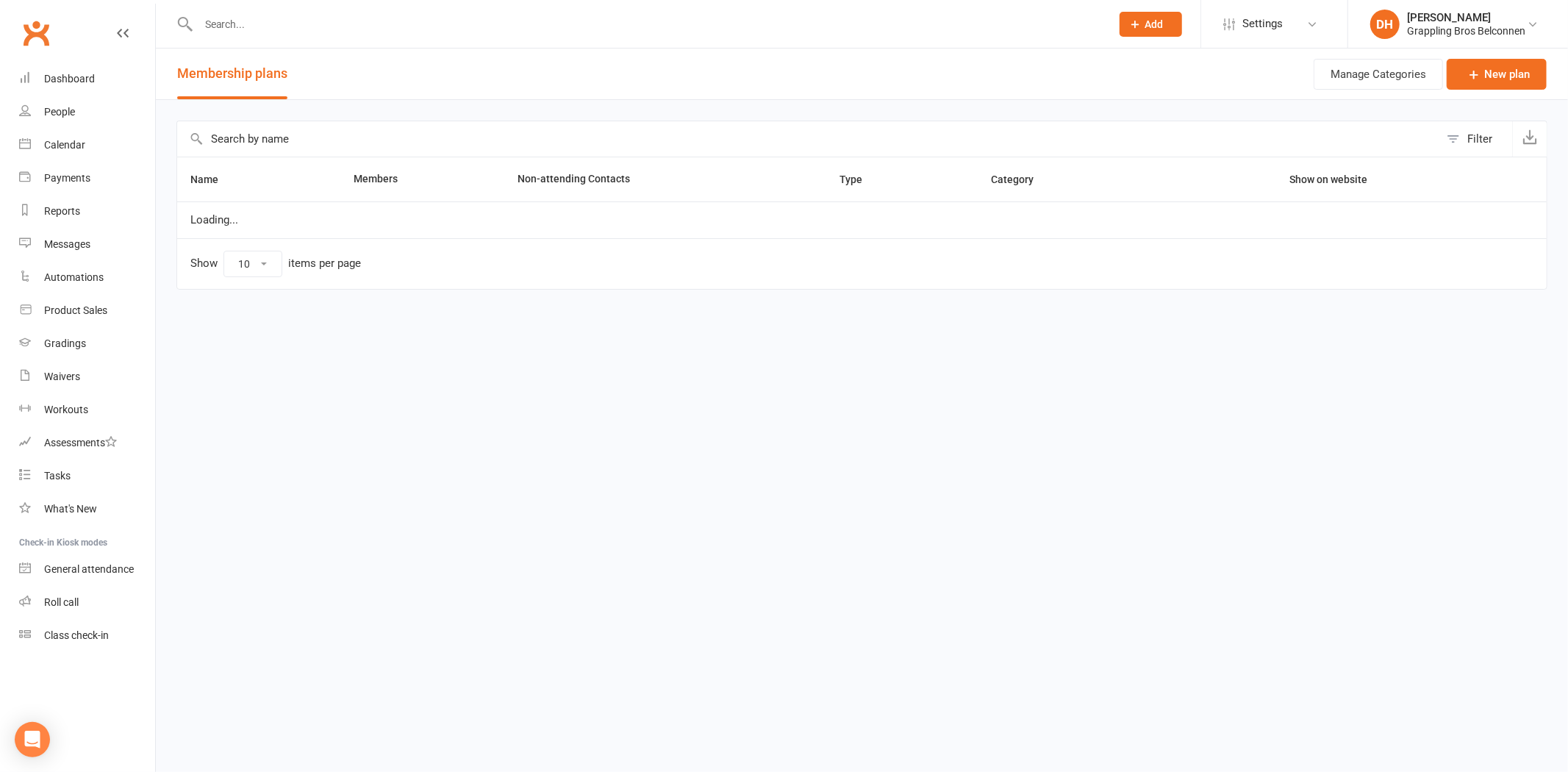
select select "100"
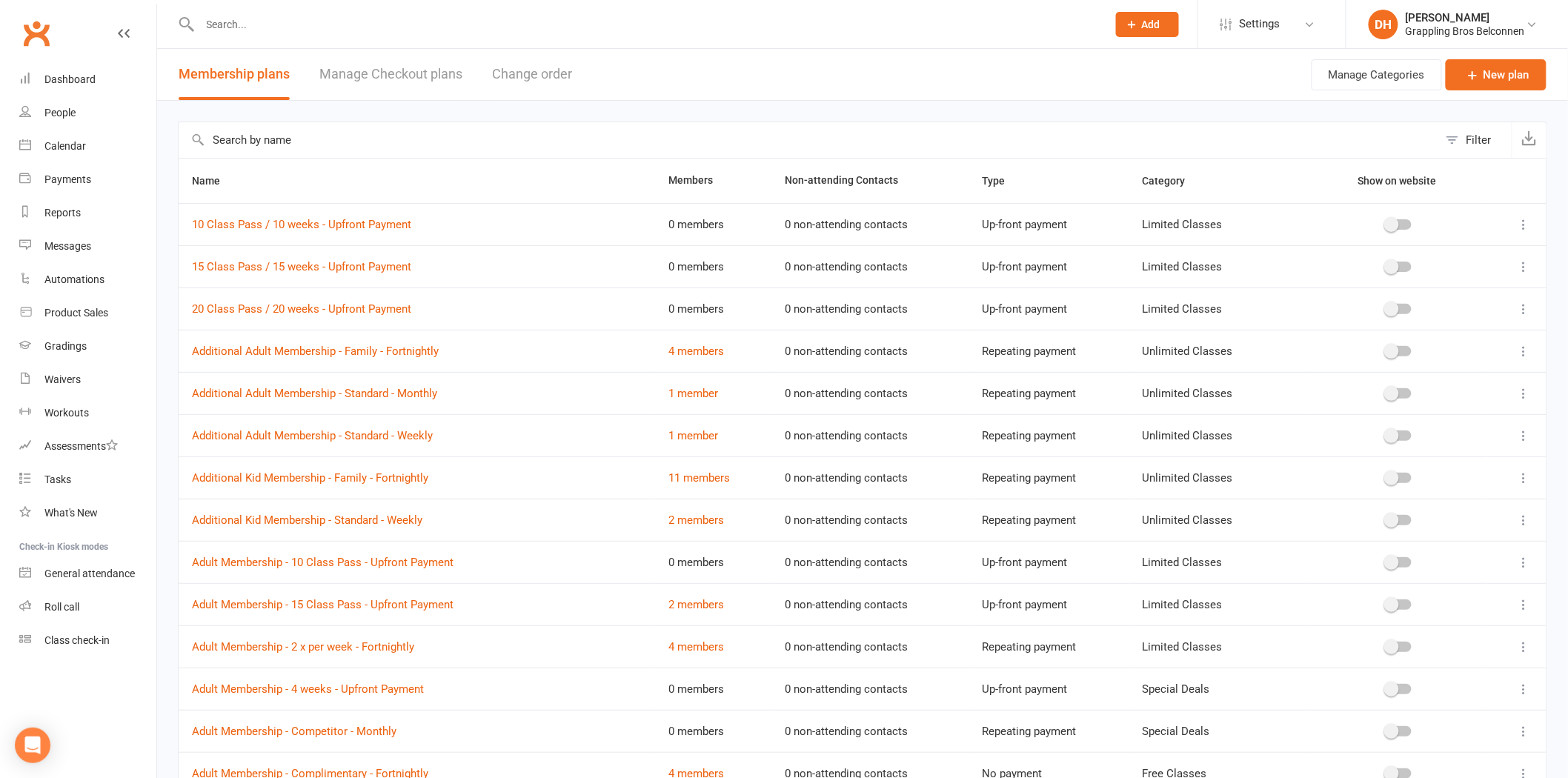
click at [296, 135] on input "text" at bounding box center [809, 139] width 1260 height 36
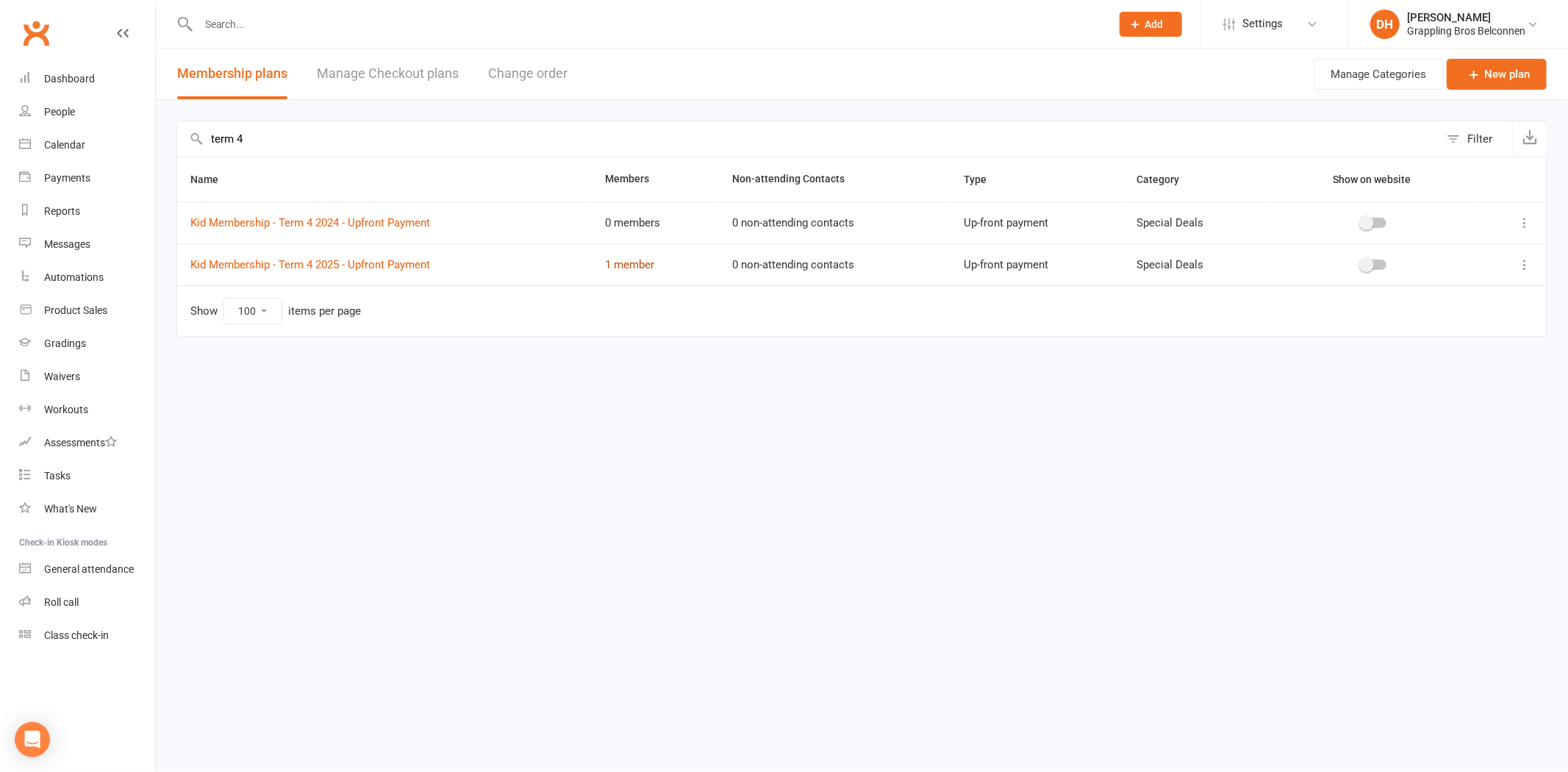
type input "term 4"
click at [622, 260] on link "1 member" at bounding box center [629, 265] width 49 height 13
